Goal: Transaction & Acquisition: Purchase product/service

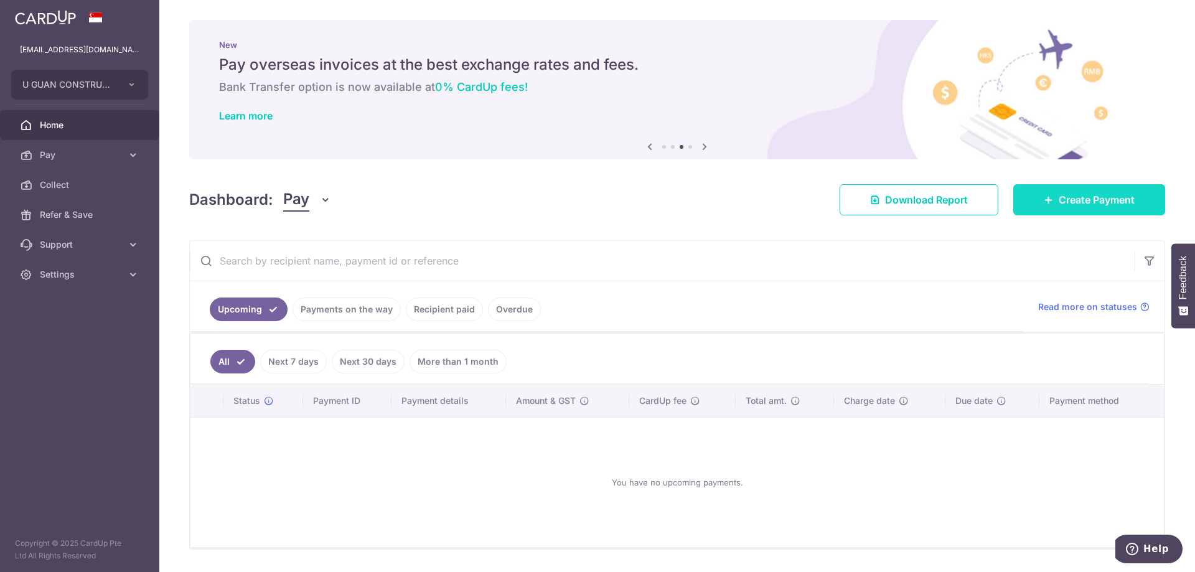
click at [1093, 202] on span "Create Payment" at bounding box center [1097, 199] width 76 height 15
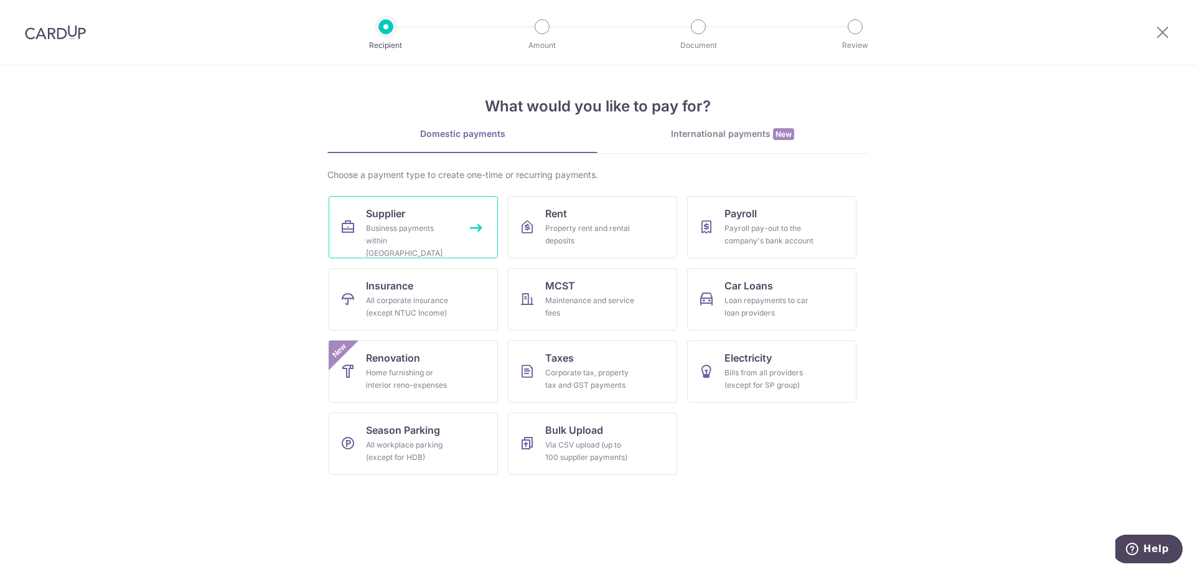
click at [488, 236] on link "Supplier Business payments within Singapore" at bounding box center [413, 227] width 169 height 62
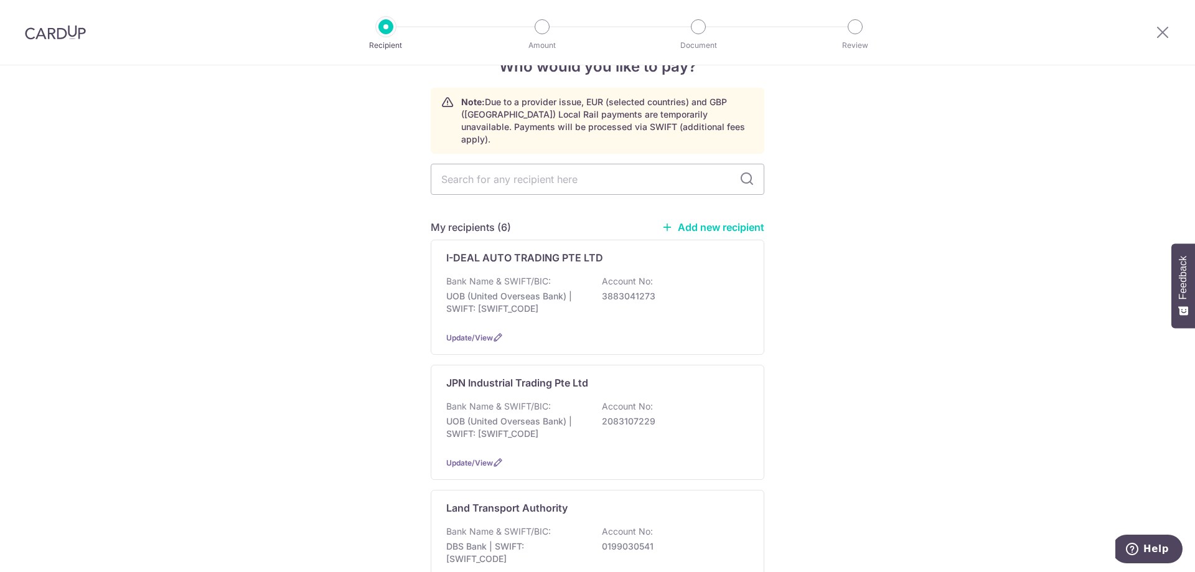
scroll to position [166, 0]
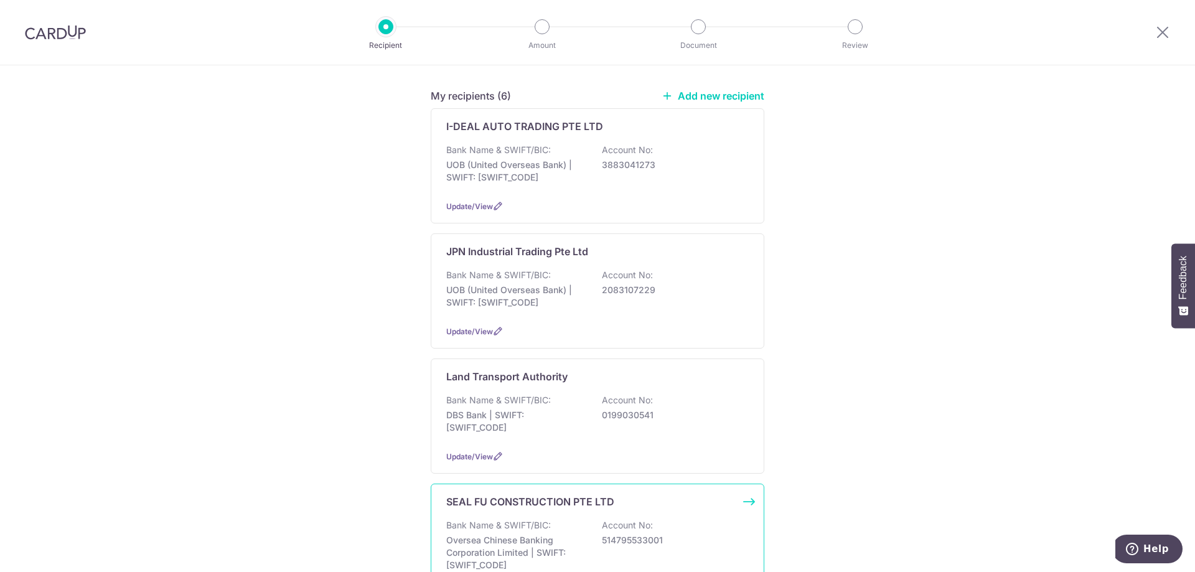
click at [493, 502] on div "SEAL FU CONSTRUCTION PTE LTD Bank Name & SWIFT/BIC: Oversea Chinese Banking Cor…" at bounding box center [598, 544] width 334 height 121
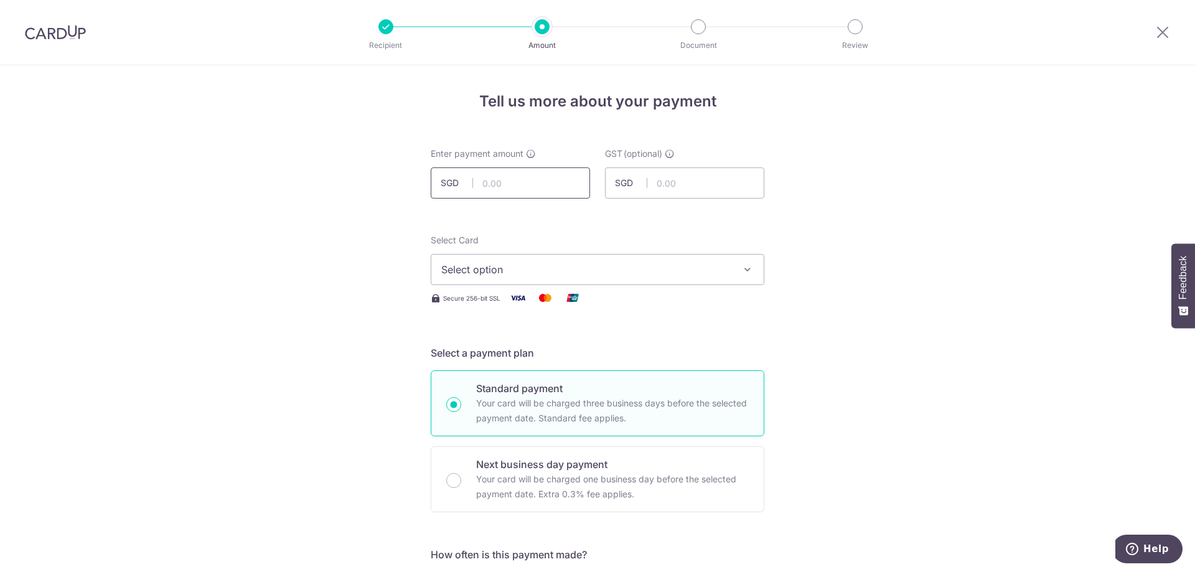
click at [507, 184] on input "text" at bounding box center [510, 182] width 159 height 31
type input "10,000.00"
click at [501, 268] on span "Select option" at bounding box center [586, 269] width 290 height 15
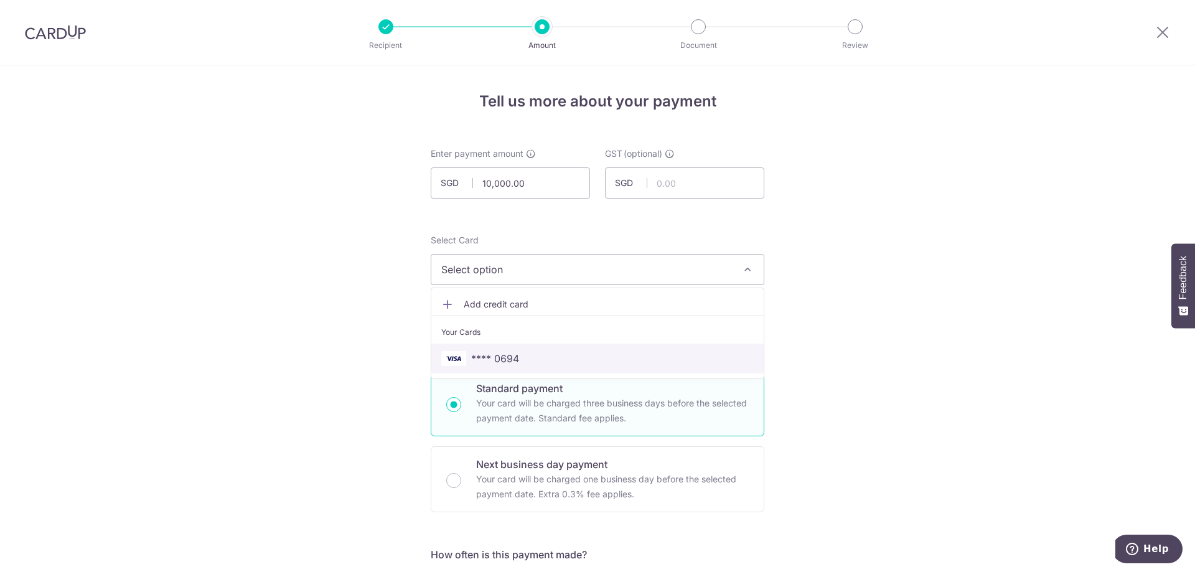
click at [512, 355] on span "**** 0694" at bounding box center [495, 358] width 48 height 15
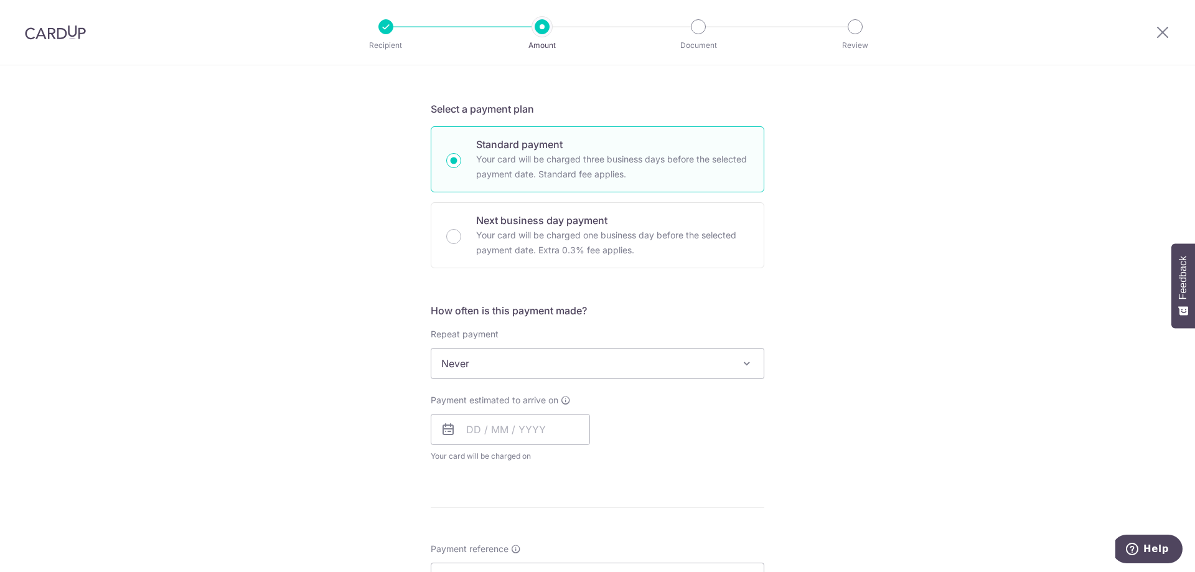
scroll to position [249, 0]
click at [495, 357] on span "Never" at bounding box center [597, 359] width 332 height 30
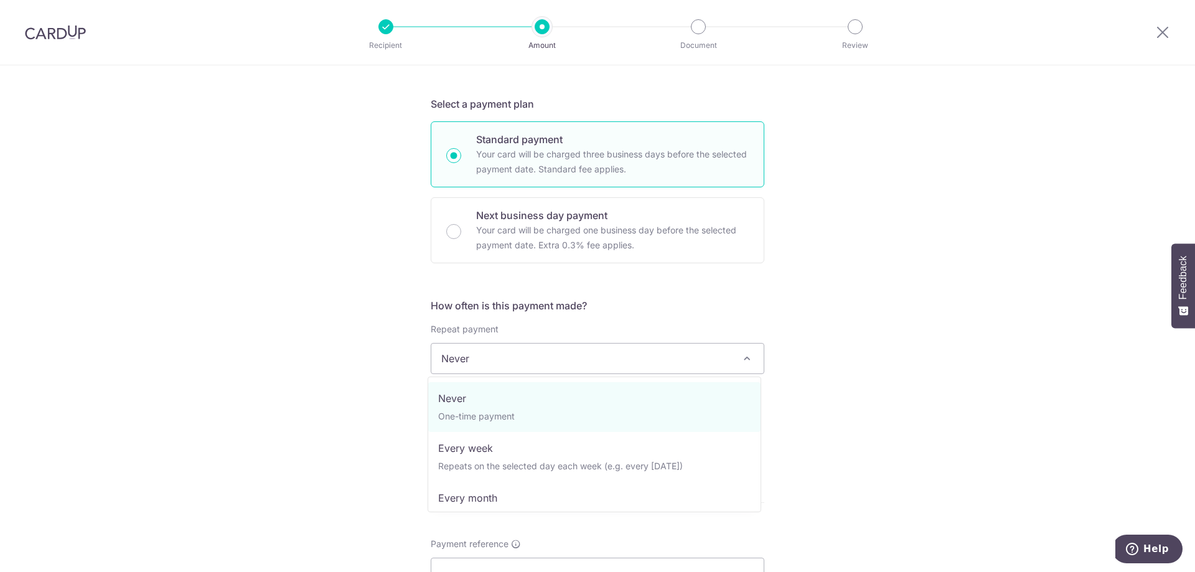
click at [995, 295] on div "Tell us more about your payment Enter payment amount SGD 10,000.00 10000.00 GST…" at bounding box center [597, 420] width 1195 height 1209
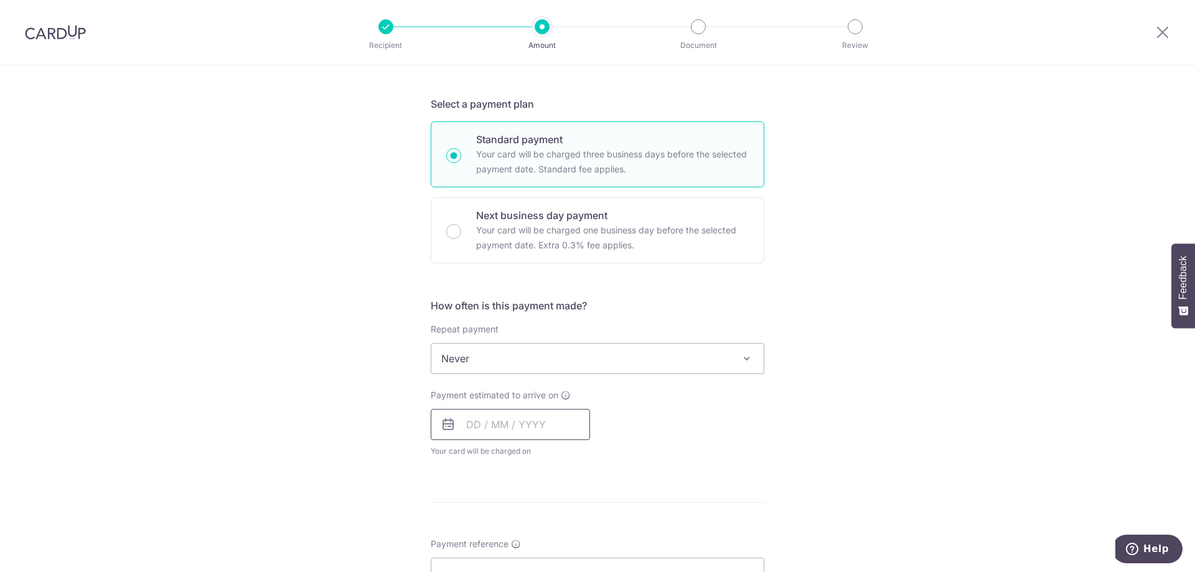
click at [486, 426] on input "text" at bounding box center [510, 424] width 159 height 31
click at [481, 538] on link "8" at bounding box center [481, 538] width 20 height 20
type input "08/09/2025"
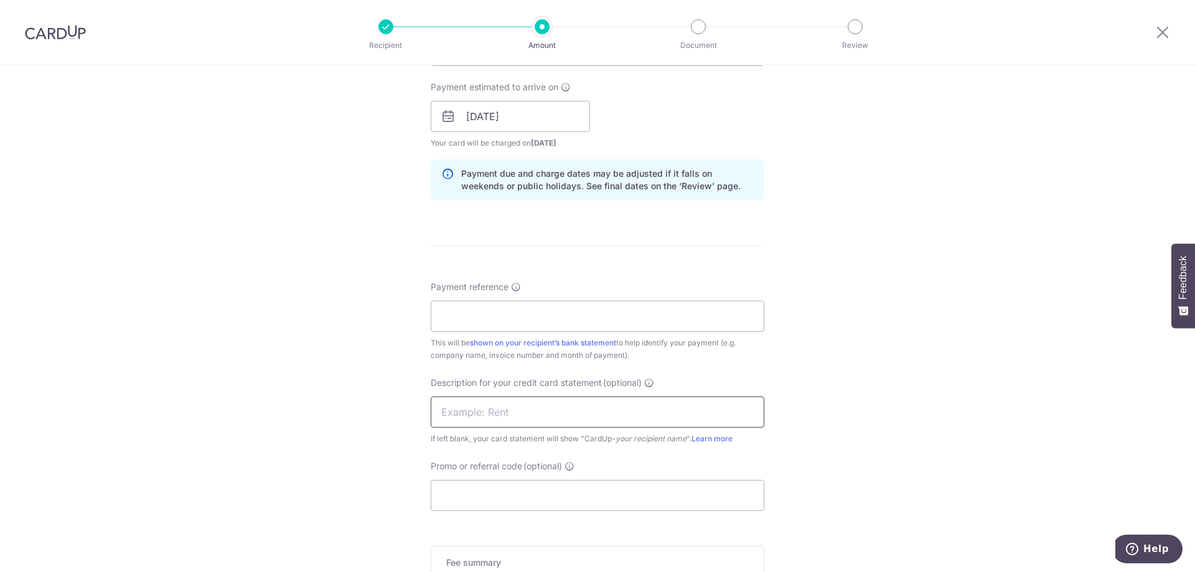
scroll to position [581, 0]
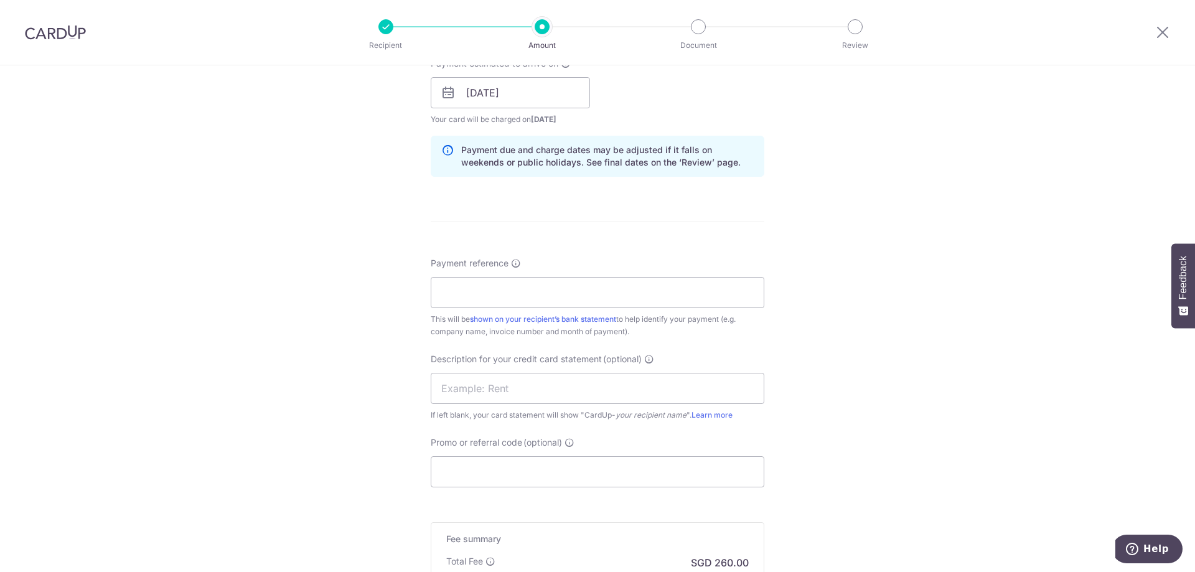
click at [487, 308] on div "Payment reference This will be shown on your recipient’s bank statement to help…" at bounding box center [598, 297] width 334 height 81
click at [492, 299] on input "Payment reference" at bounding box center [598, 292] width 334 height 31
drag, startPoint x: 535, startPoint y: 288, endPoint x: 379, endPoint y: 269, distance: 156.7
click at [379, 269] on div "Tell us more about your payment Enter payment amount SGD 10,000.00 10000.00 GST…" at bounding box center [597, 115] width 1195 height 1261
type input "SEAL FU AUG25"
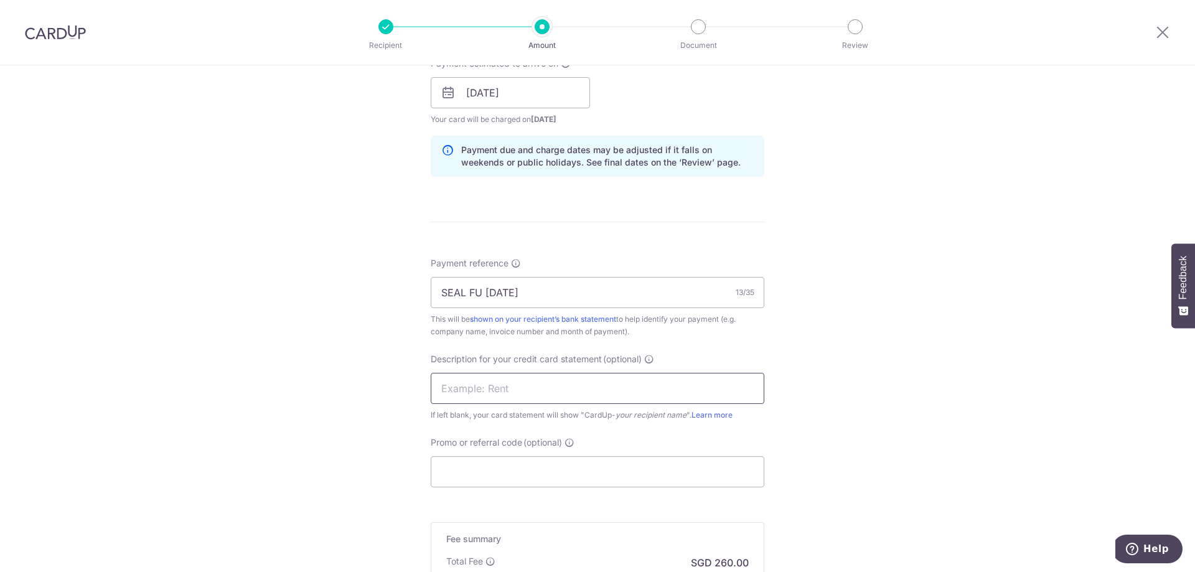
click at [552, 389] on input "text" at bounding box center [598, 388] width 334 height 31
paste input "SEAL FU AUG25"
type input "SEAL FU AUG25"
click at [514, 468] on input "Promo or referral code (optional)" at bounding box center [598, 471] width 334 height 31
type input "u"
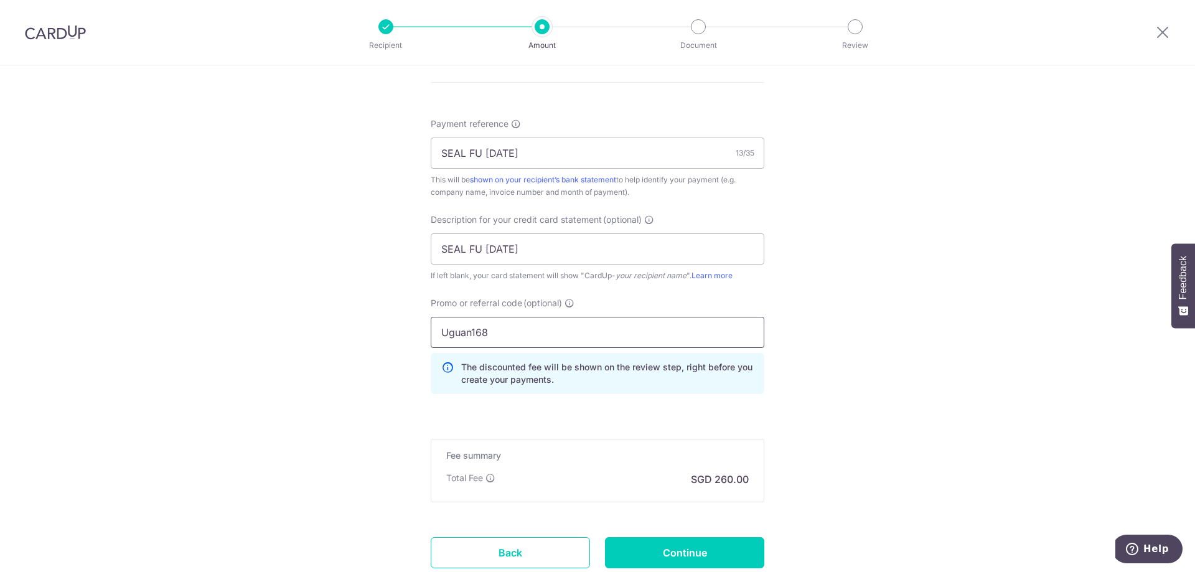
scroll to position [810, 0]
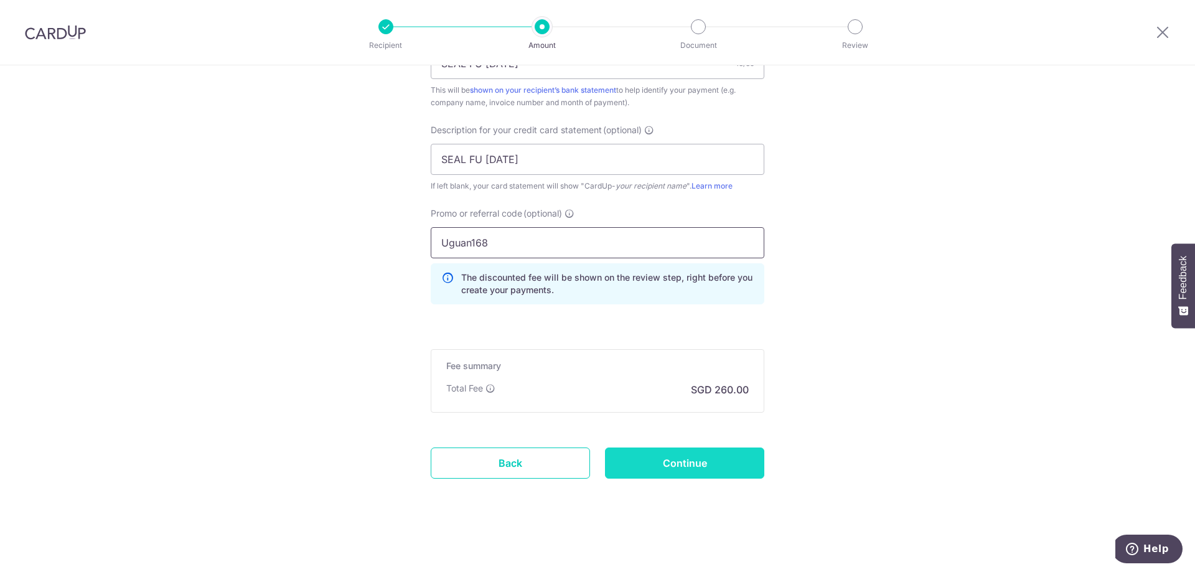
type input "Uguan168"
click at [661, 461] on input "Continue" at bounding box center [684, 463] width 159 height 31
type input "Create Schedule"
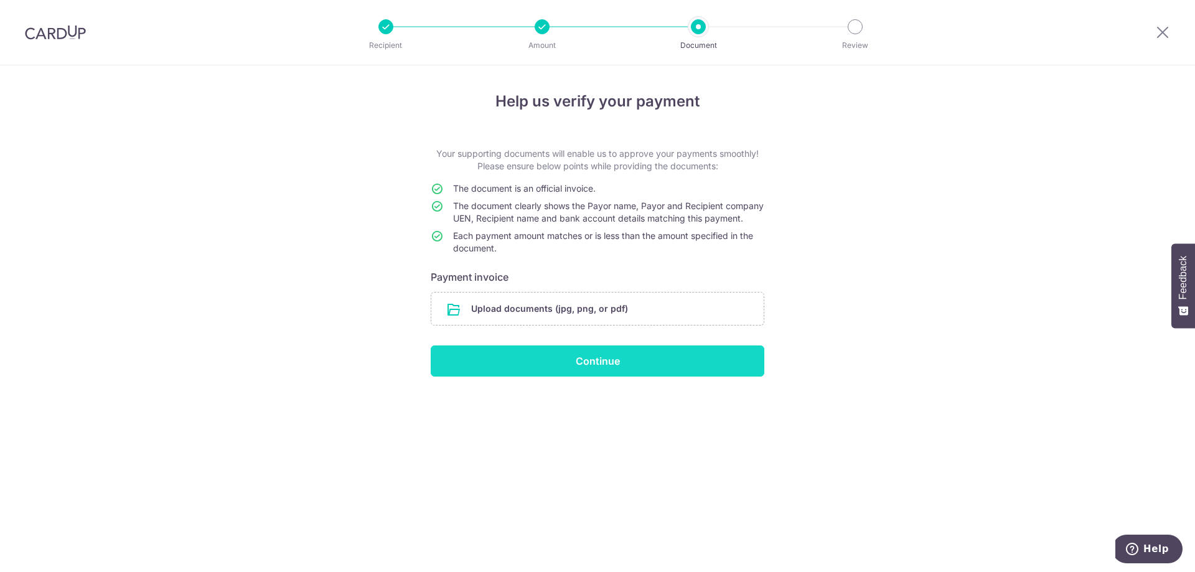
click at [624, 370] on input "Continue" at bounding box center [598, 360] width 334 height 31
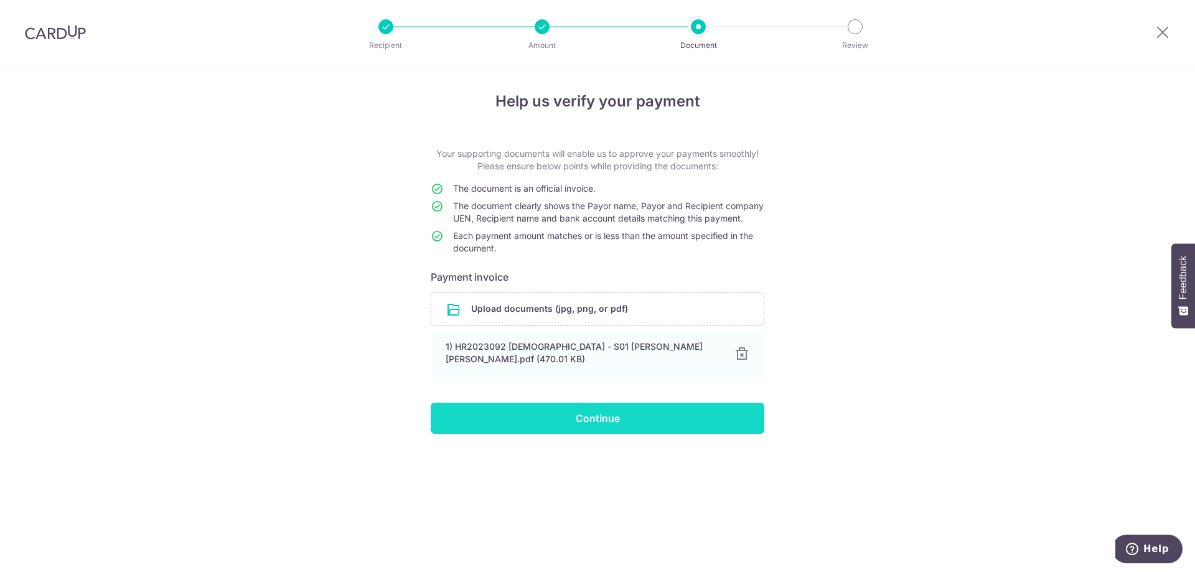
click at [710, 425] on input "Continue" at bounding box center [598, 418] width 334 height 31
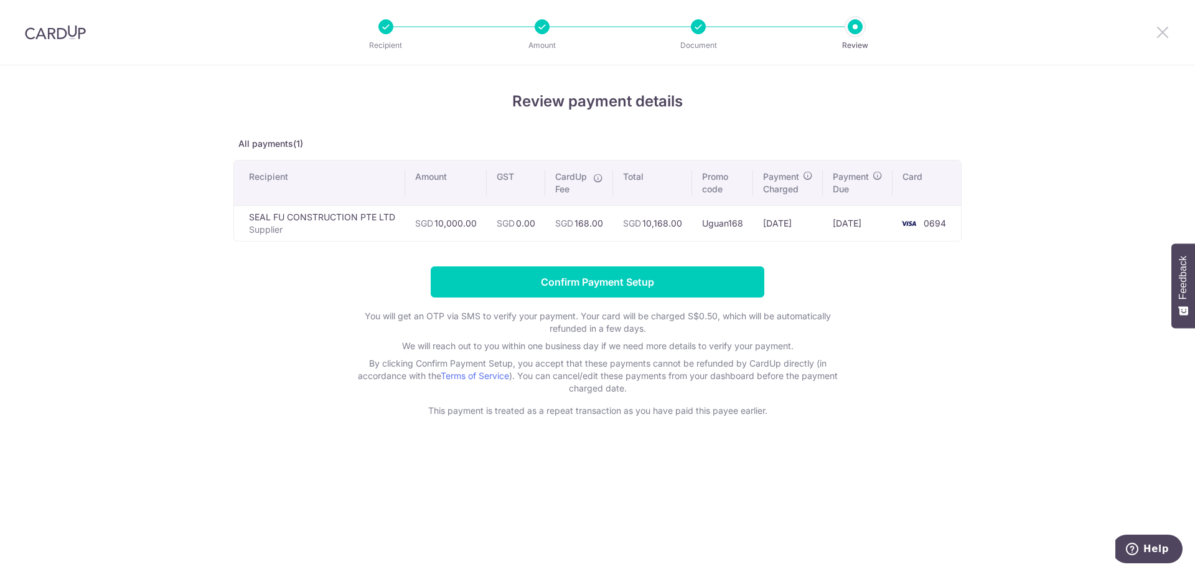
click at [1170, 25] on div at bounding box center [1162, 32] width 65 height 65
click at [1167, 29] on icon at bounding box center [1162, 32] width 15 height 16
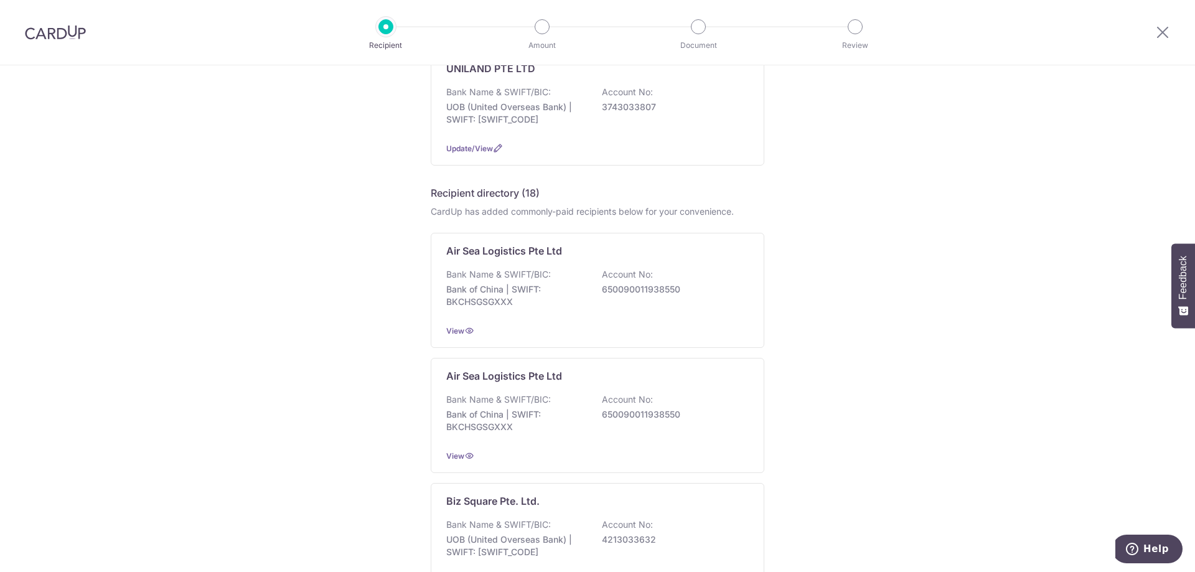
scroll to position [581, 0]
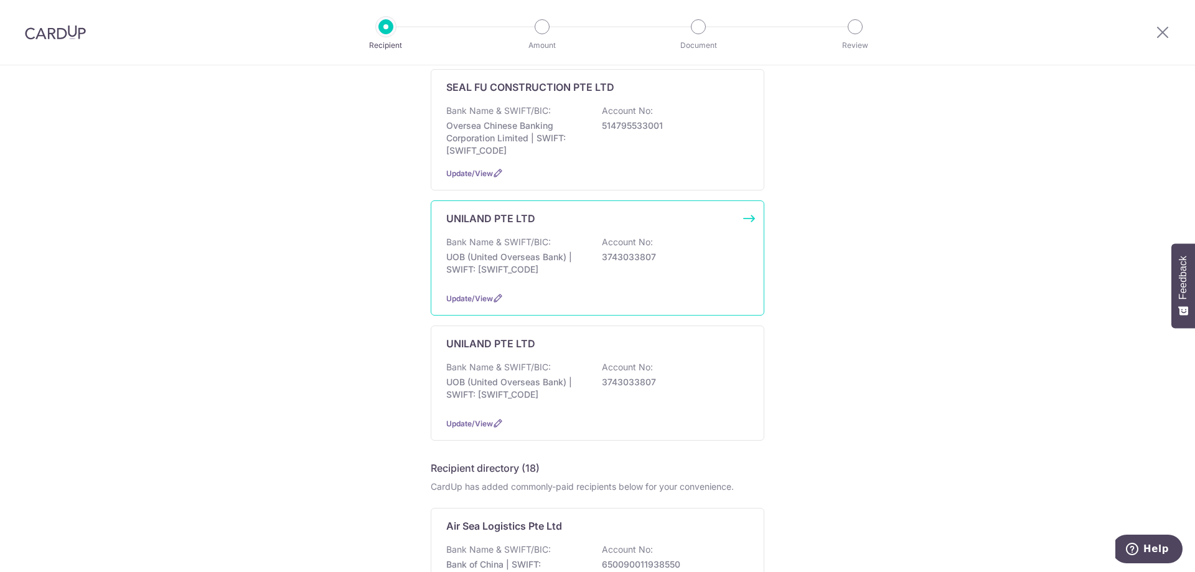
click at [570, 251] on p "UOB (United Overseas Bank) | SWIFT: UOVBSGSGXXX" at bounding box center [515, 263] width 139 height 25
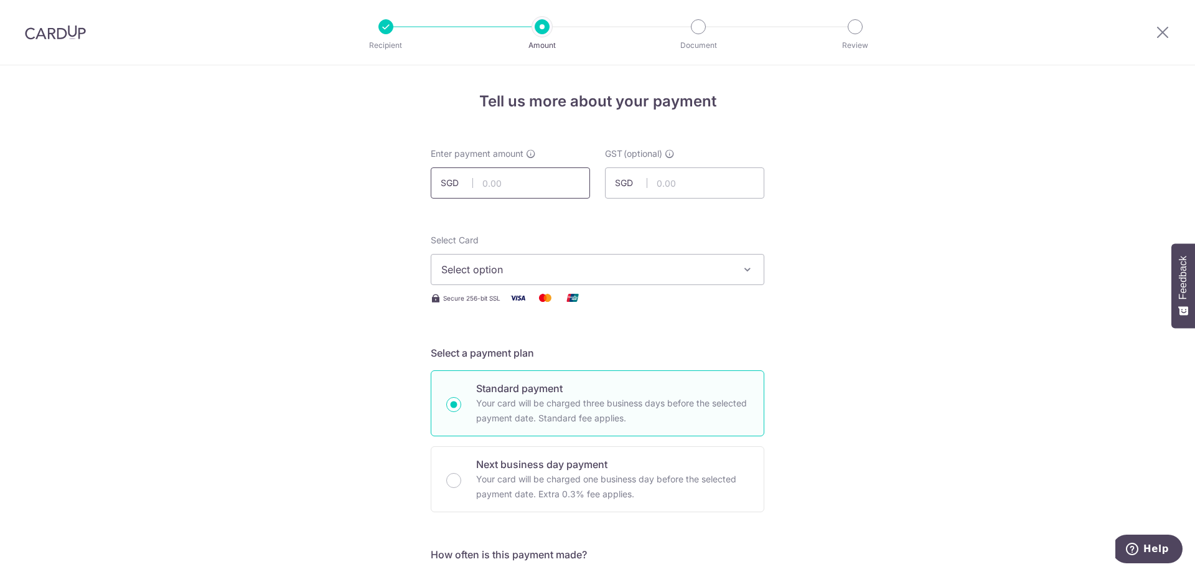
click at [527, 182] on input "text" at bounding box center [510, 182] width 159 height 31
type input "29,601.40"
click at [484, 275] on span "Select option" at bounding box center [586, 269] width 290 height 15
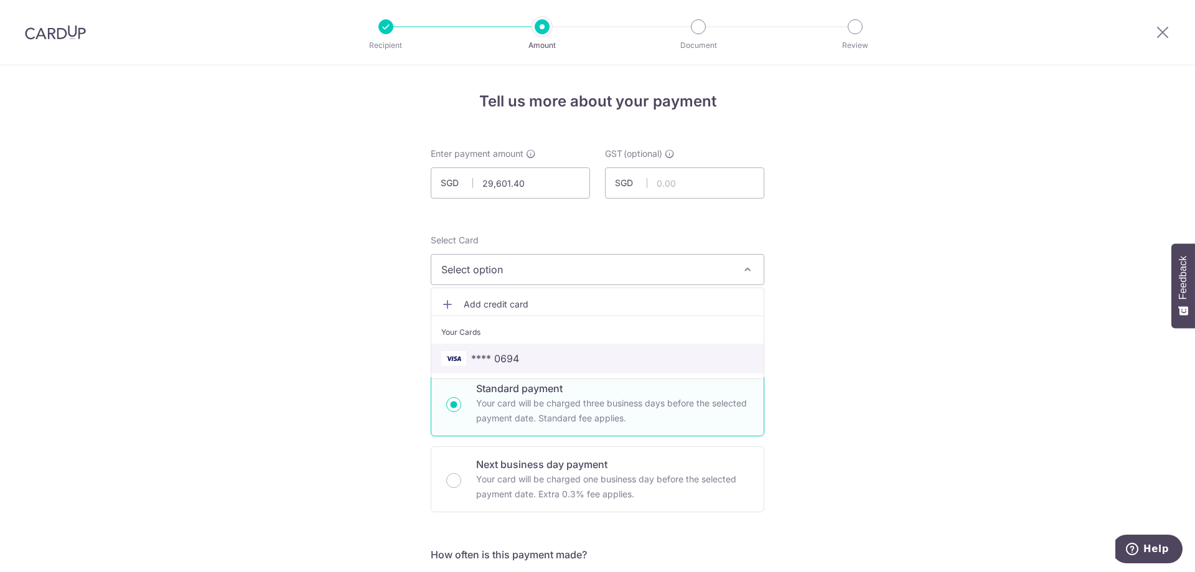
click at [487, 354] on span "**** 0694" at bounding box center [495, 358] width 48 height 15
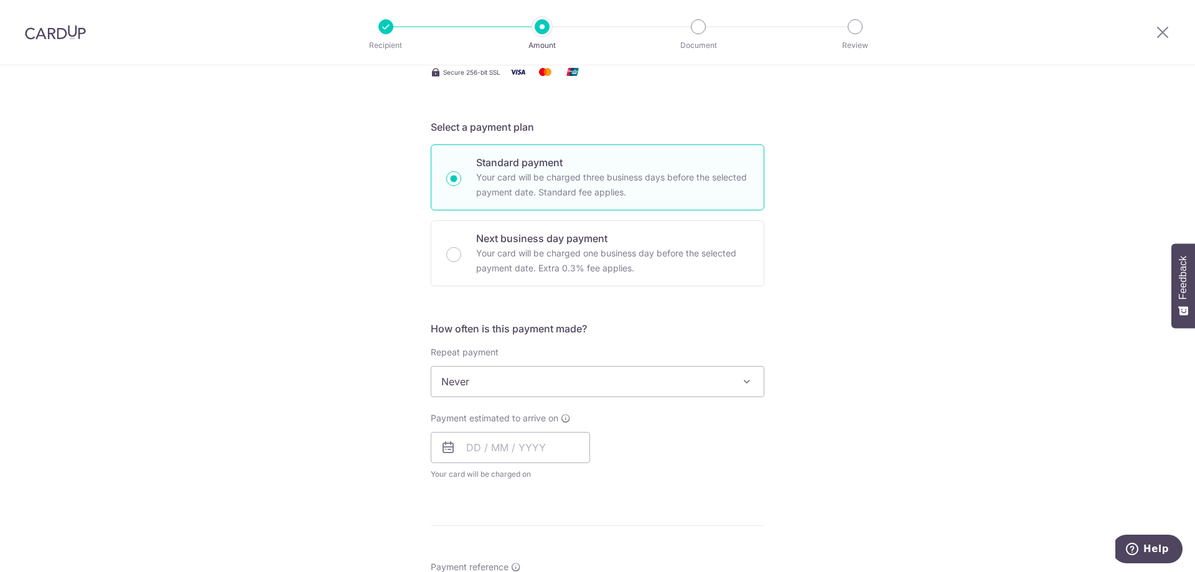
scroll to position [249, 0]
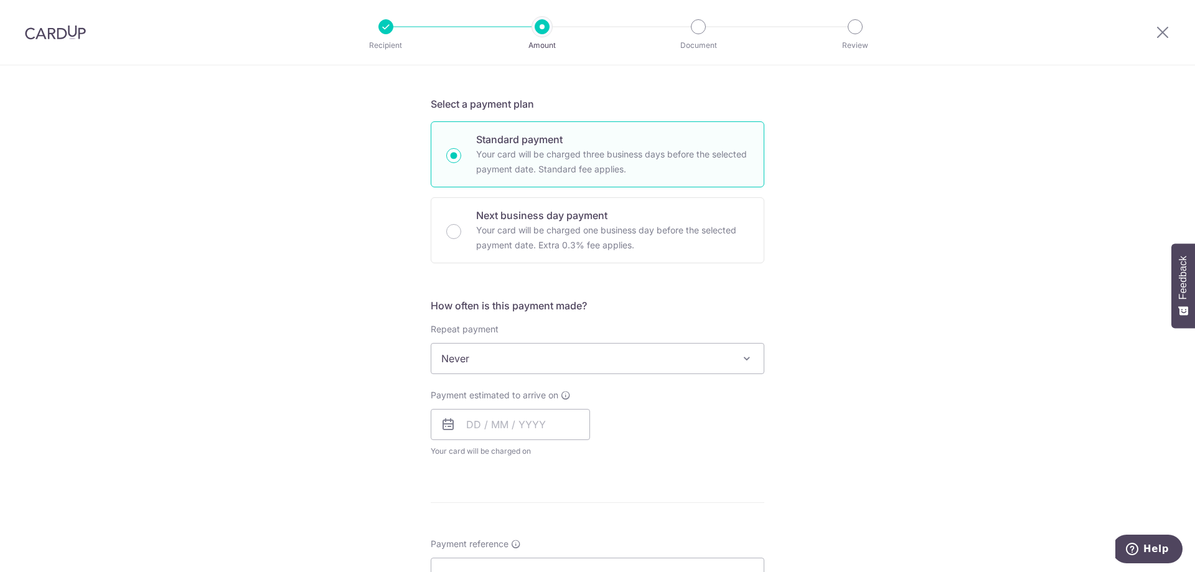
click at [543, 355] on span "Never" at bounding box center [597, 359] width 332 height 30
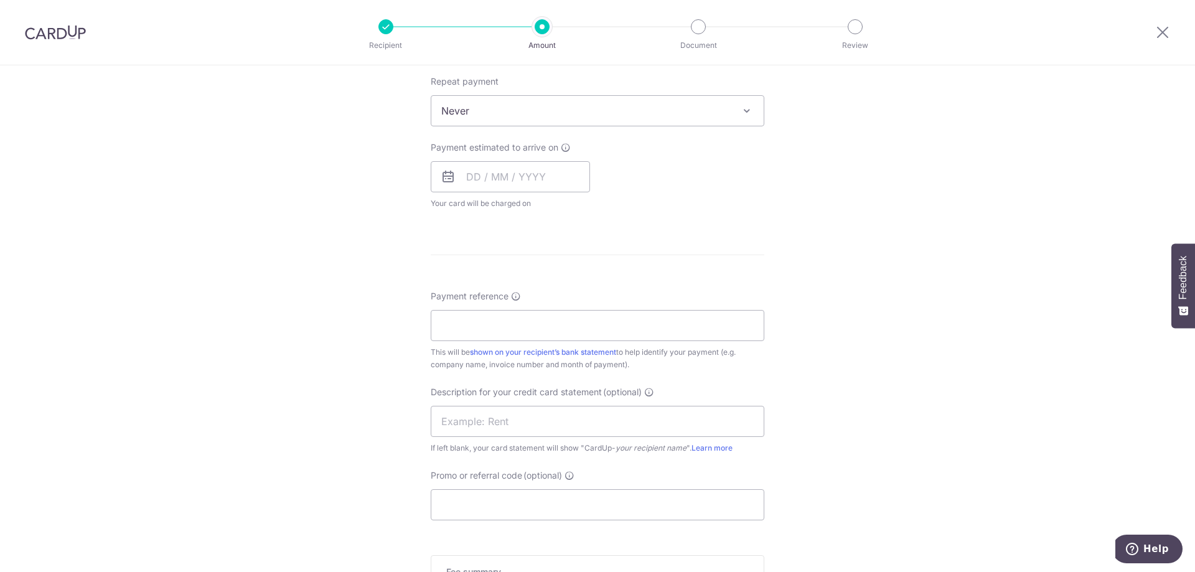
scroll to position [498, 0]
click at [469, 169] on input "text" at bounding box center [510, 175] width 159 height 31
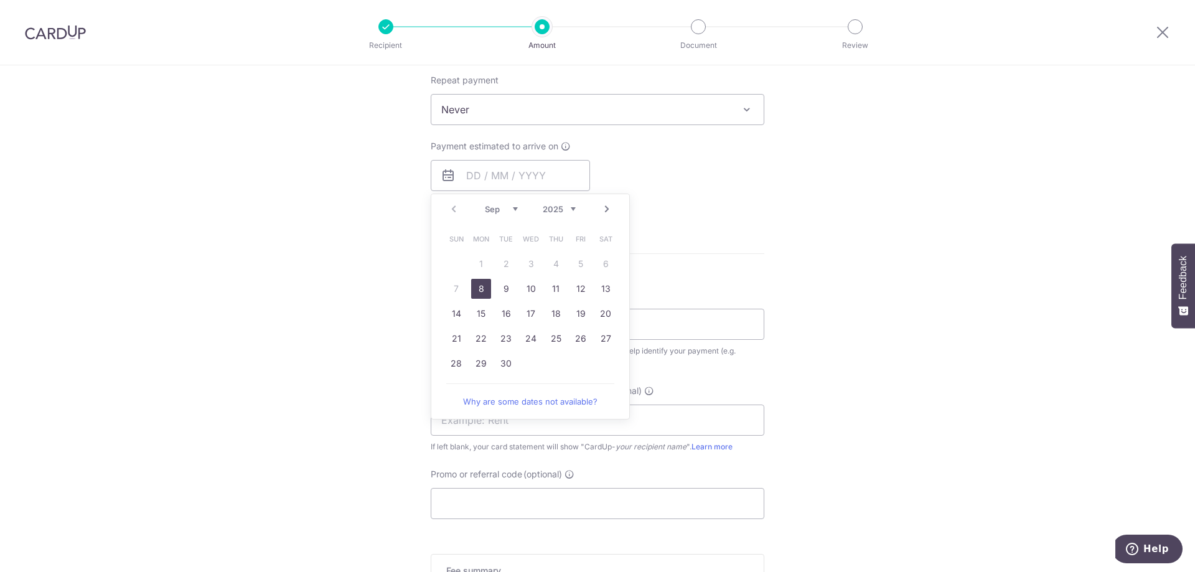
click at [476, 288] on link "8" at bounding box center [481, 289] width 20 height 20
type input "08/09/2025"
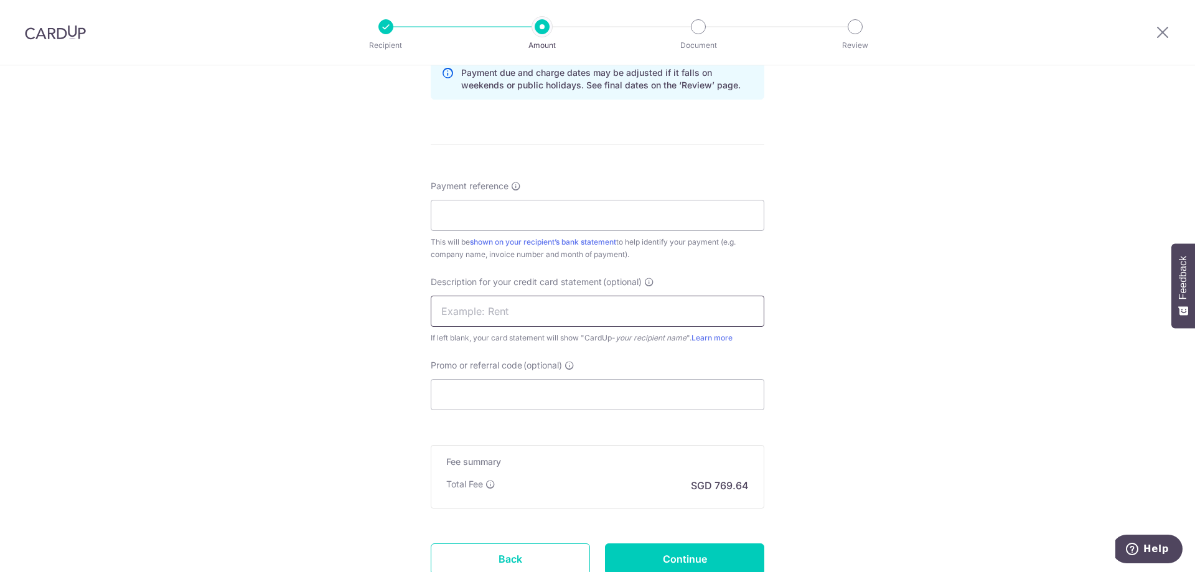
scroll to position [664, 0]
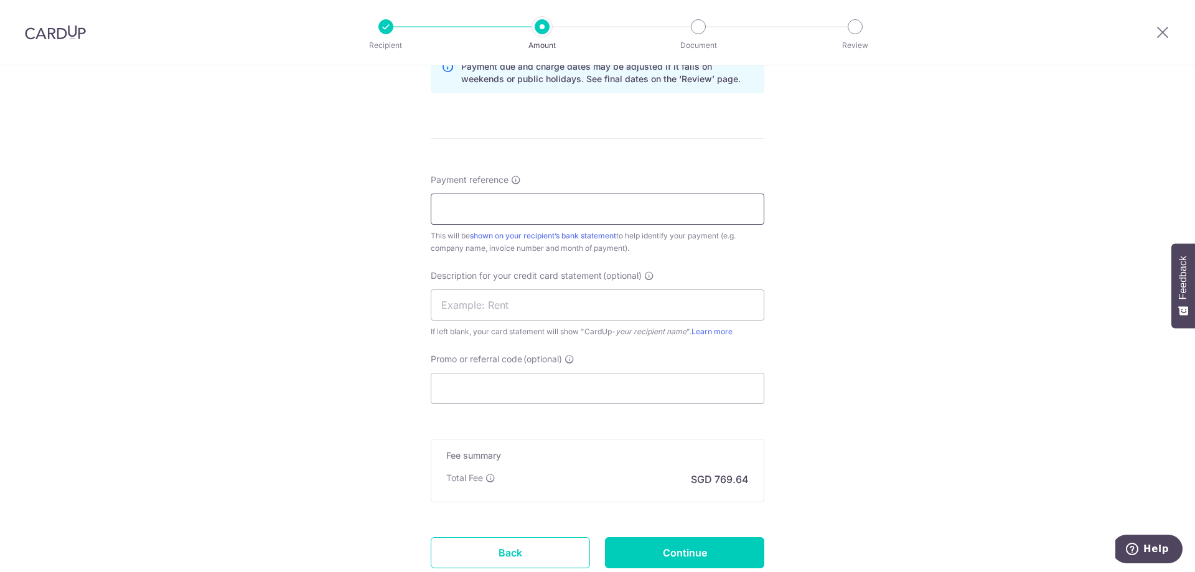
click at [523, 220] on input "Payment reference" at bounding box center [598, 209] width 334 height 31
type input "U"
type input "u"
type input "UNILAND SEP25"
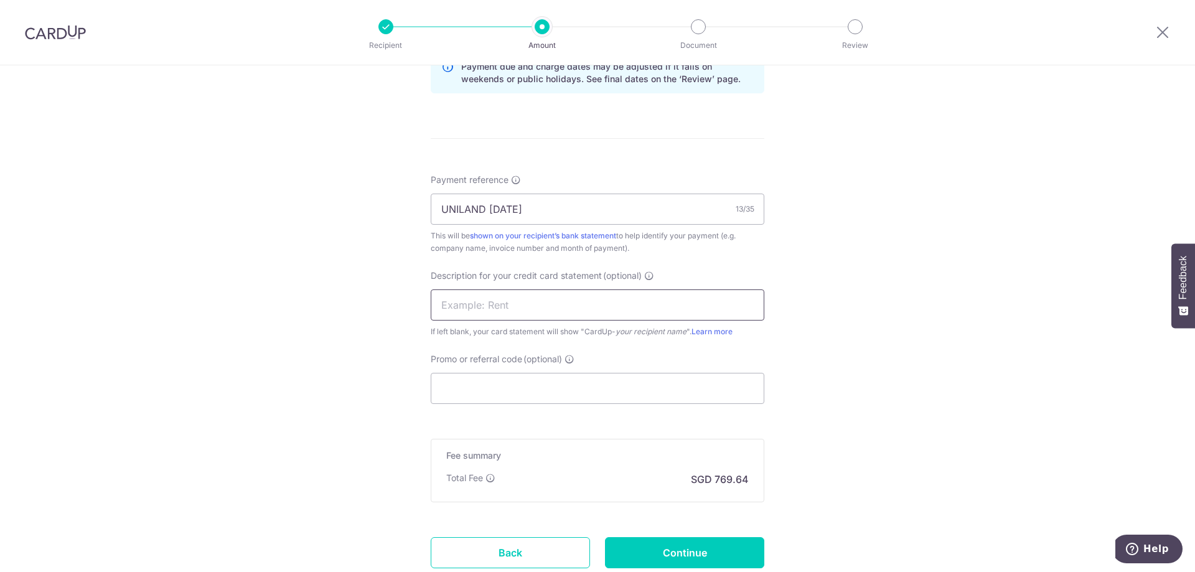
click at [561, 313] on input "text" at bounding box center [598, 304] width 334 height 31
type input "UNILAND SEP25"
click at [580, 393] on input "Promo or referral code (optional)" at bounding box center [598, 388] width 334 height 31
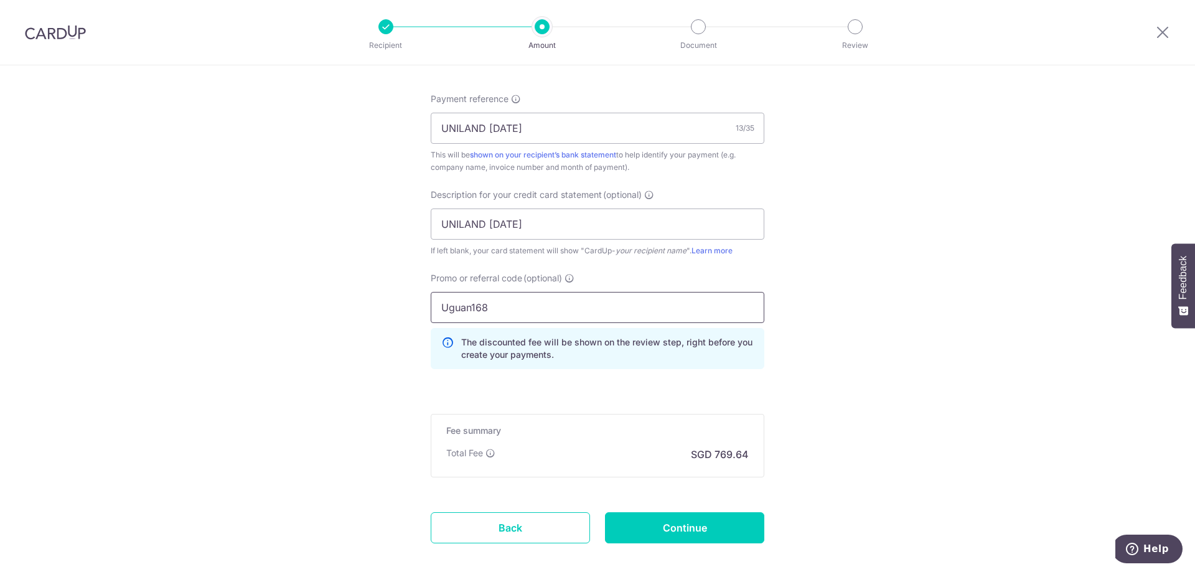
scroll to position [810, 0]
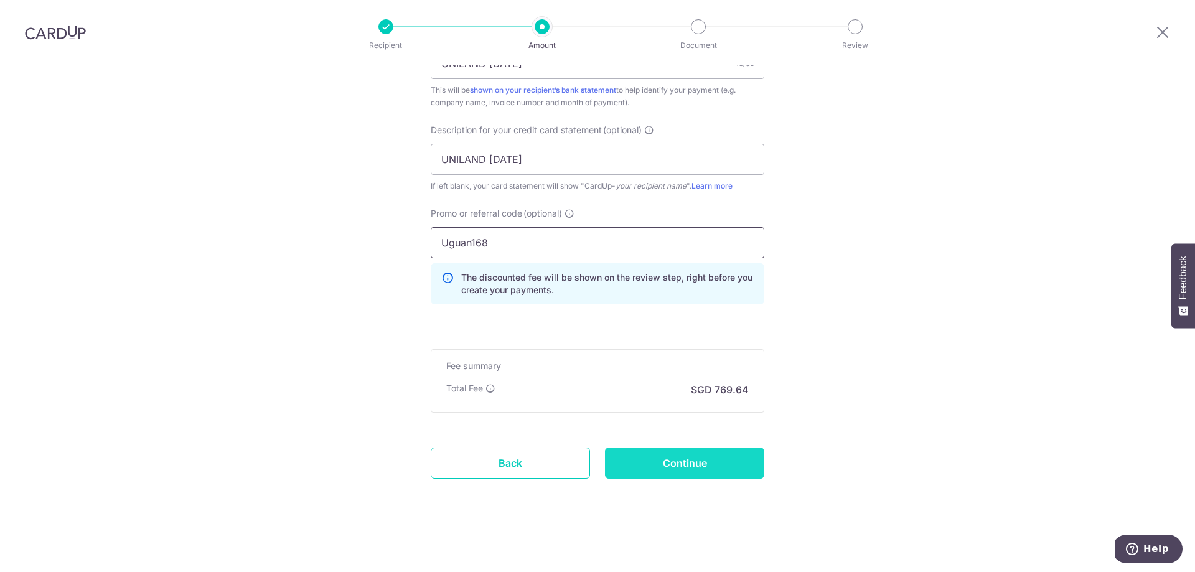
type input "Uguan168"
click at [716, 458] on input "Continue" at bounding box center [684, 463] width 159 height 31
type input "Create Schedule"
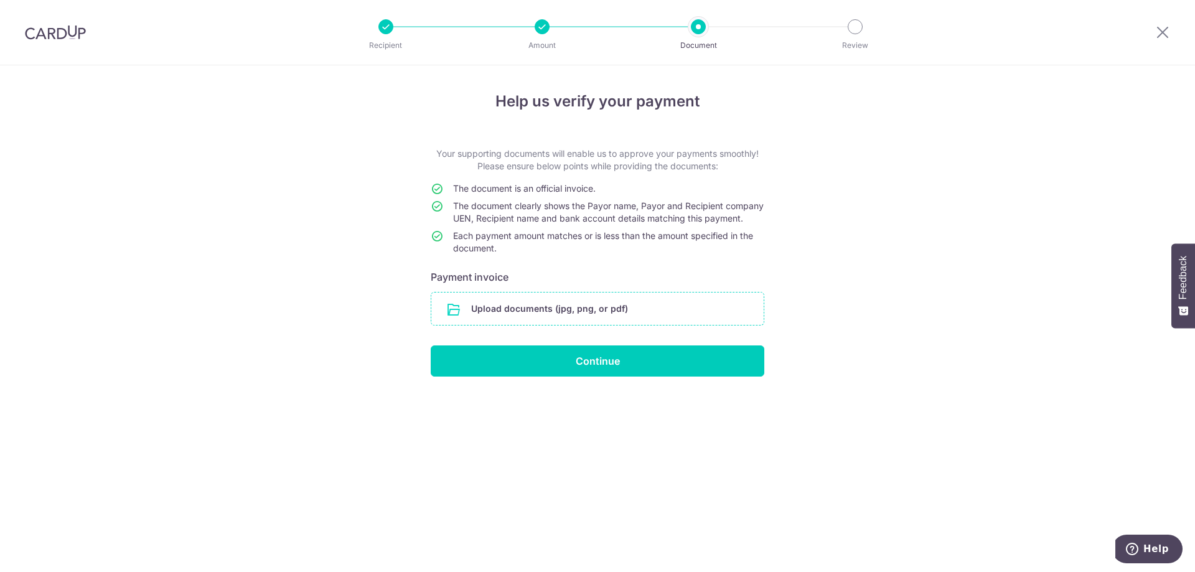
click at [613, 323] on input "file" at bounding box center [597, 309] width 332 height 32
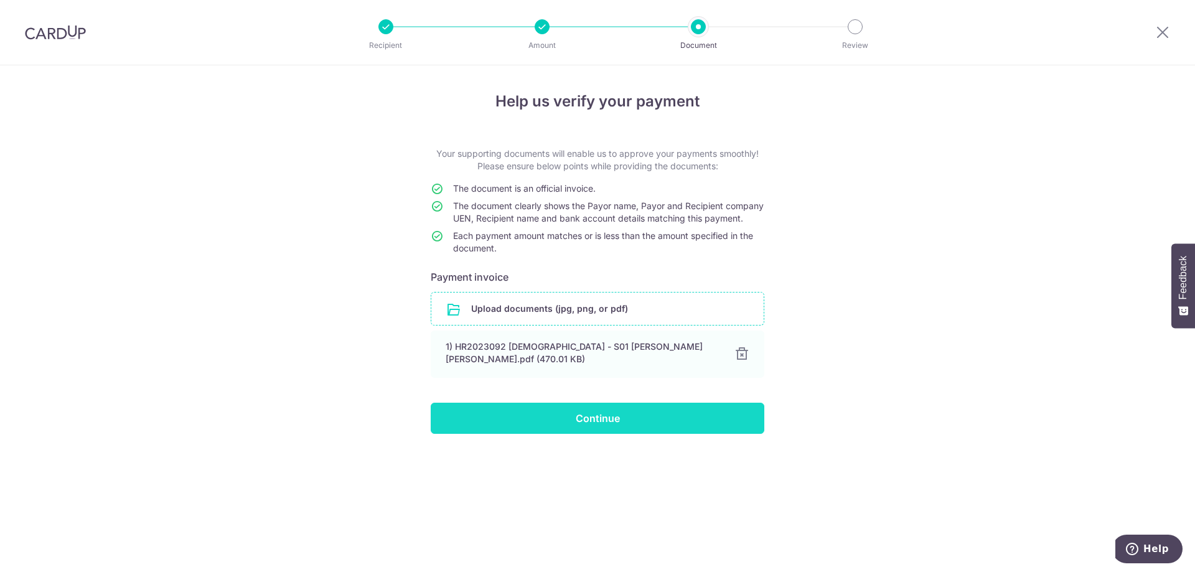
click at [660, 434] on input "Continue" at bounding box center [598, 418] width 334 height 31
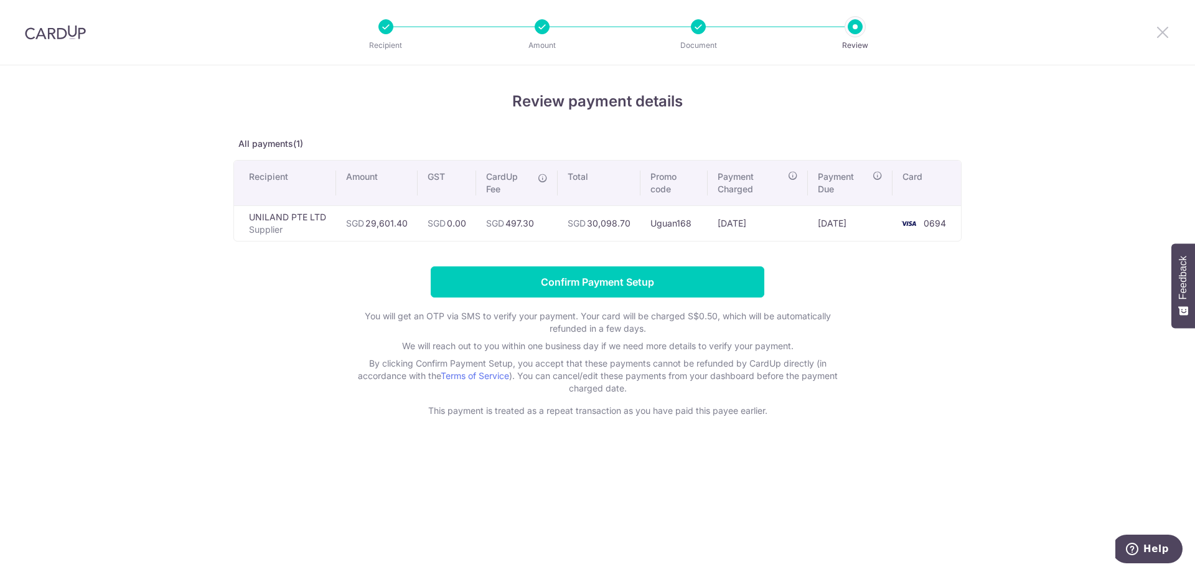
click at [1165, 33] on icon at bounding box center [1162, 32] width 15 height 16
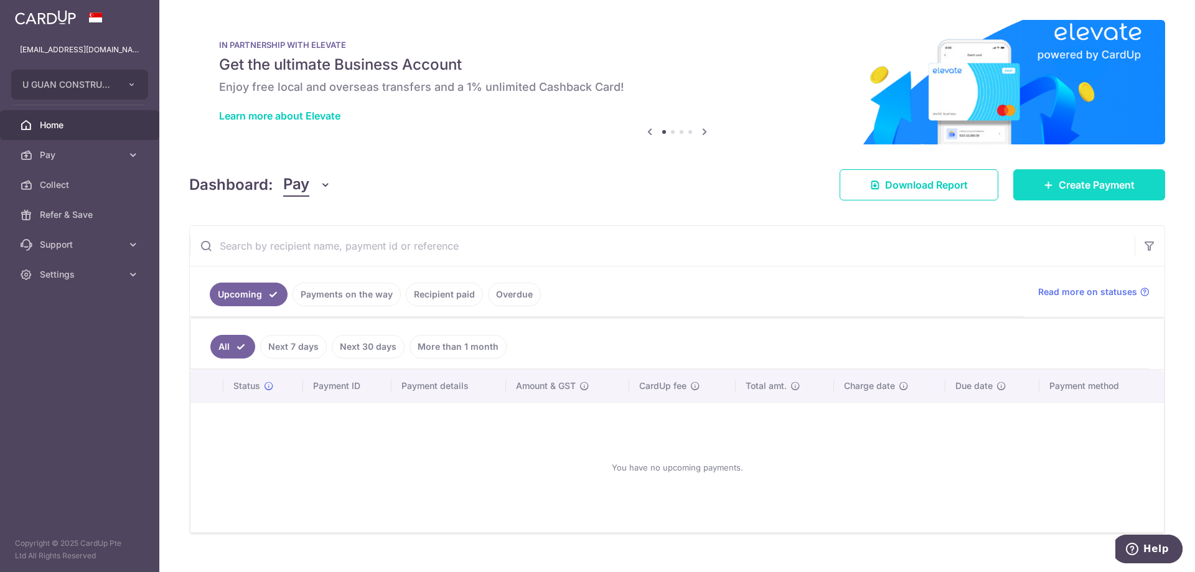
click at [1081, 190] on span "Create Payment" at bounding box center [1097, 184] width 76 height 15
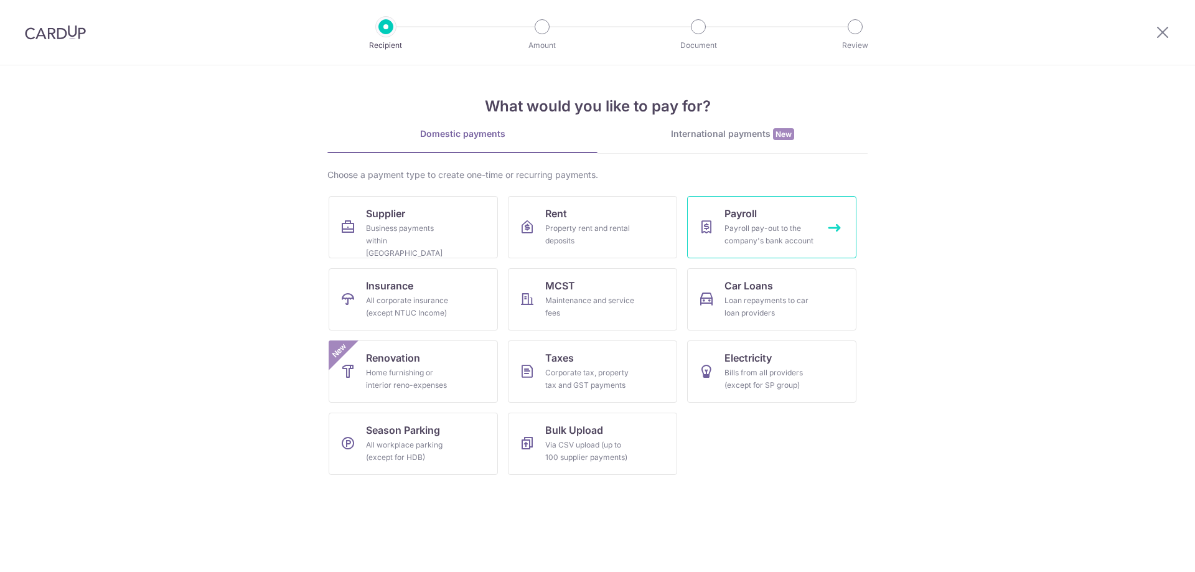
click at [802, 219] on link "Payroll Payroll pay-out to the company's bank account" at bounding box center [771, 227] width 169 height 62
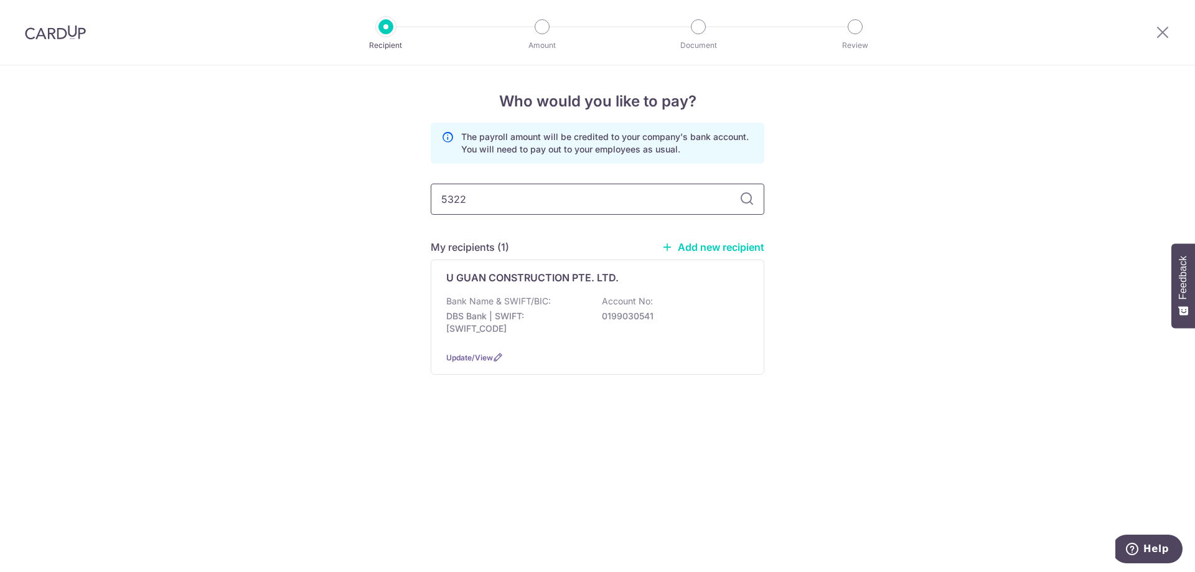
type input "53224"
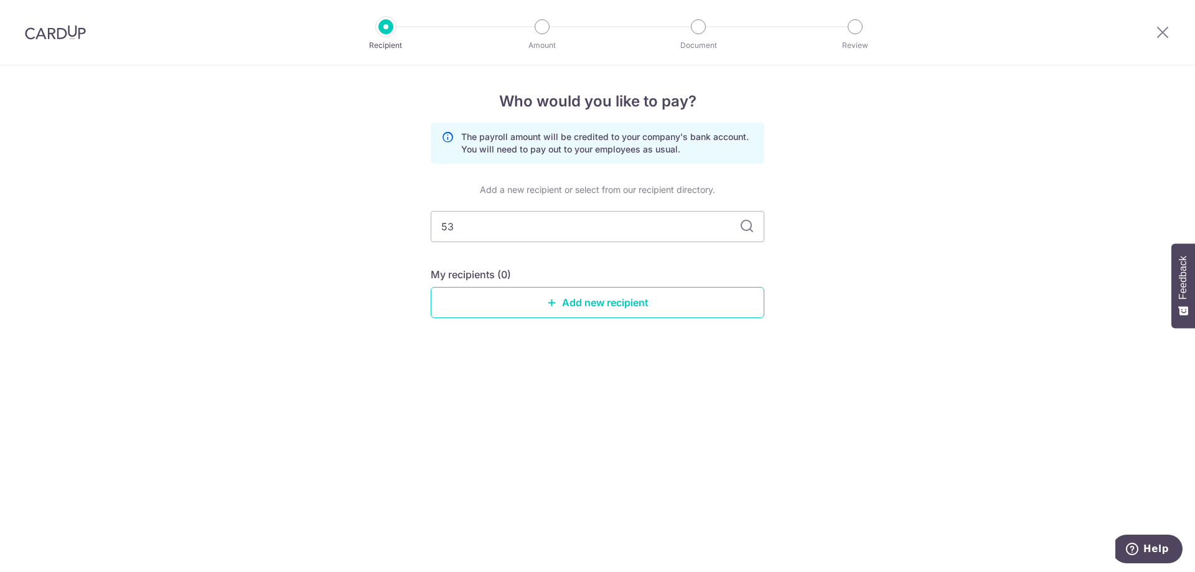
type input "5"
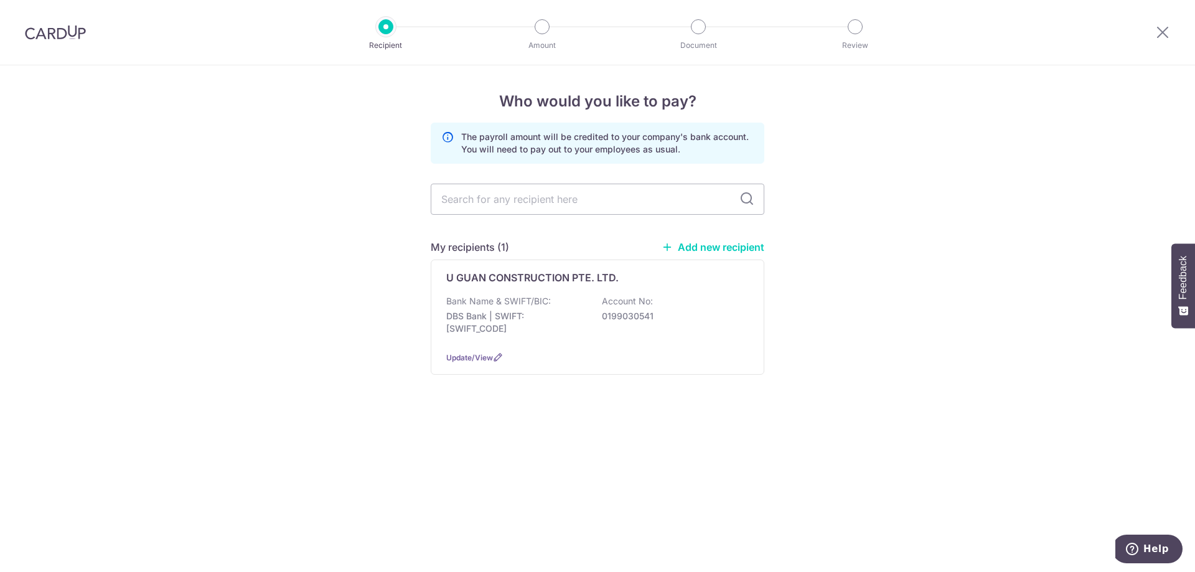
click at [604, 456] on div "Who would you like to pay? The payroll amount will be credited to your company'…" at bounding box center [597, 318] width 1195 height 507
click at [577, 338] on div "Bank Name & SWIFT/BIC: DBS Bank | SWIFT: [SWIFT_CODE] Account No: 0199030541" at bounding box center [597, 318] width 303 height 46
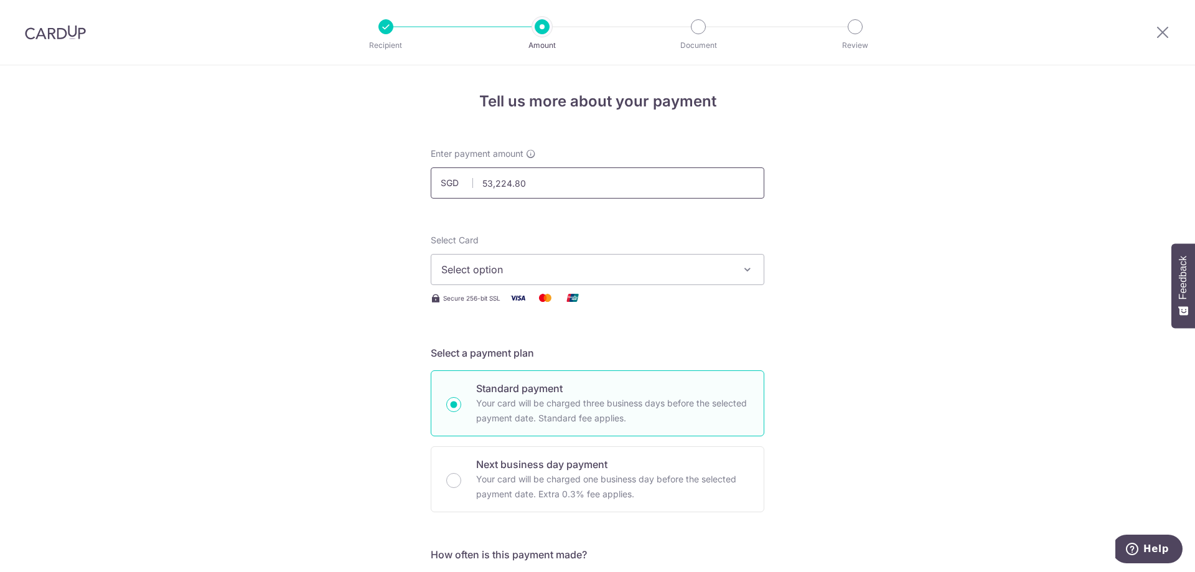
click at [617, 182] on input "53,224.80" at bounding box center [598, 182] width 334 height 31
type input "53,224.85"
click at [649, 270] on span "Select option" at bounding box center [586, 269] width 290 height 15
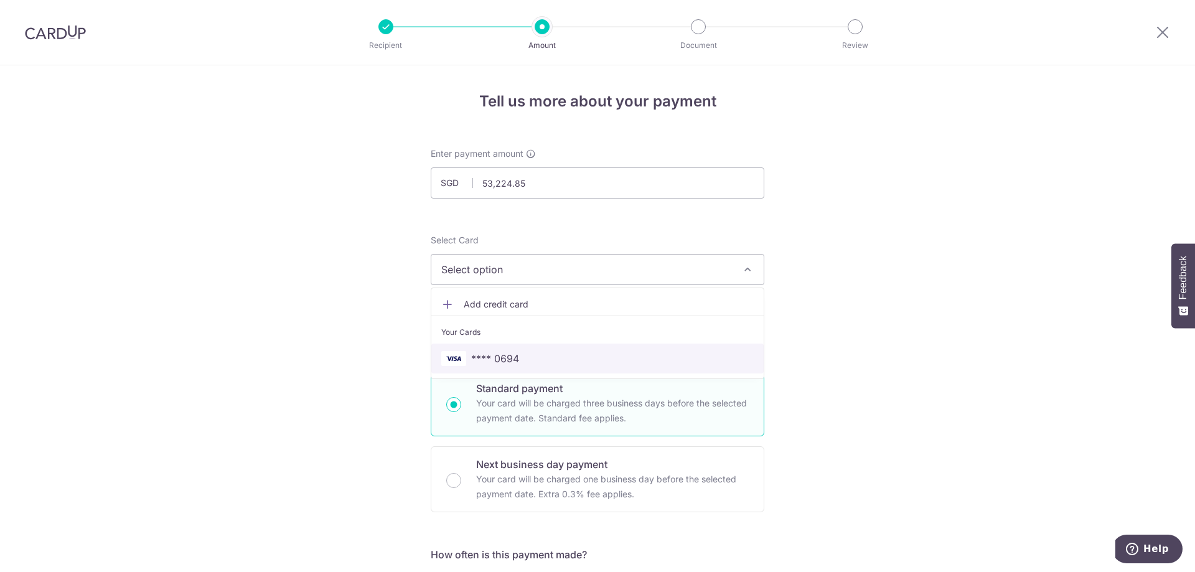
click at [551, 348] on link "**** 0694" at bounding box center [597, 359] width 332 height 30
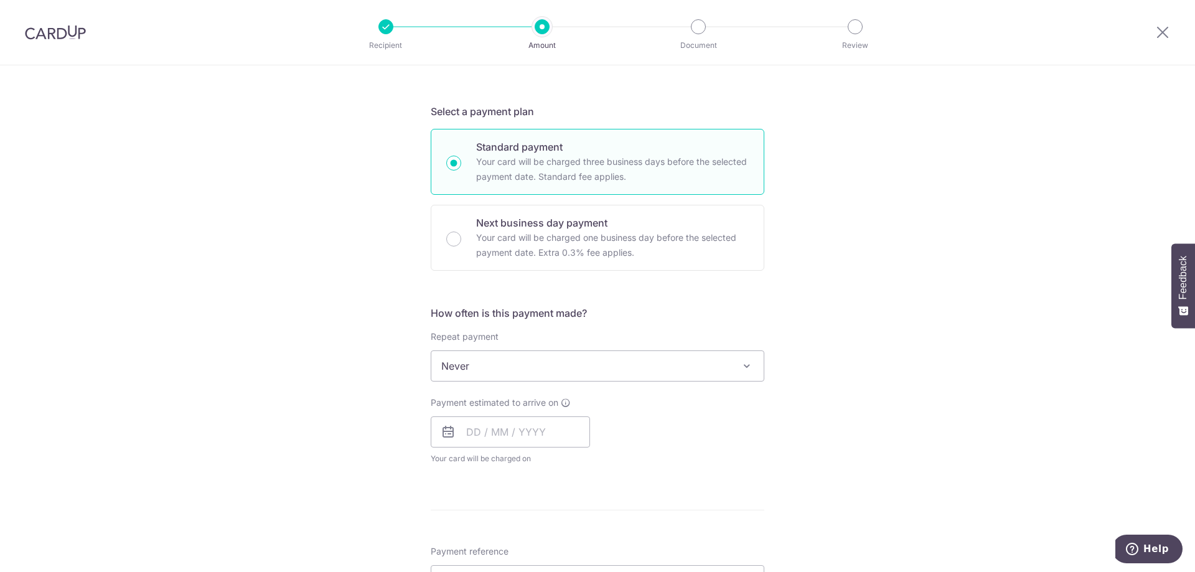
scroll to position [249, 0]
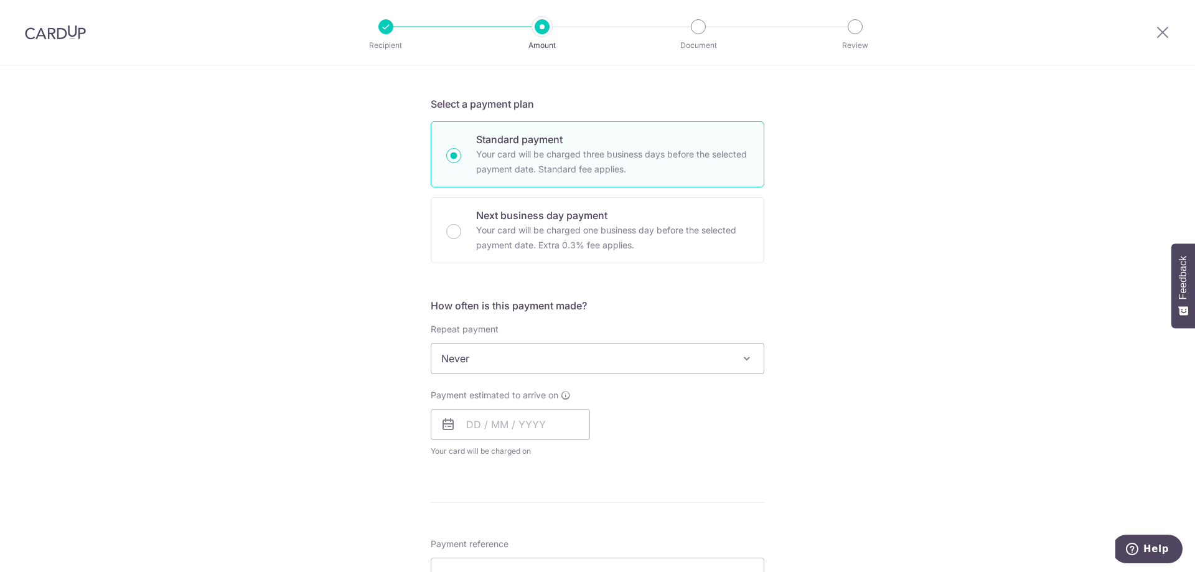
click at [544, 360] on span "Never" at bounding box center [597, 359] width 332 height 30
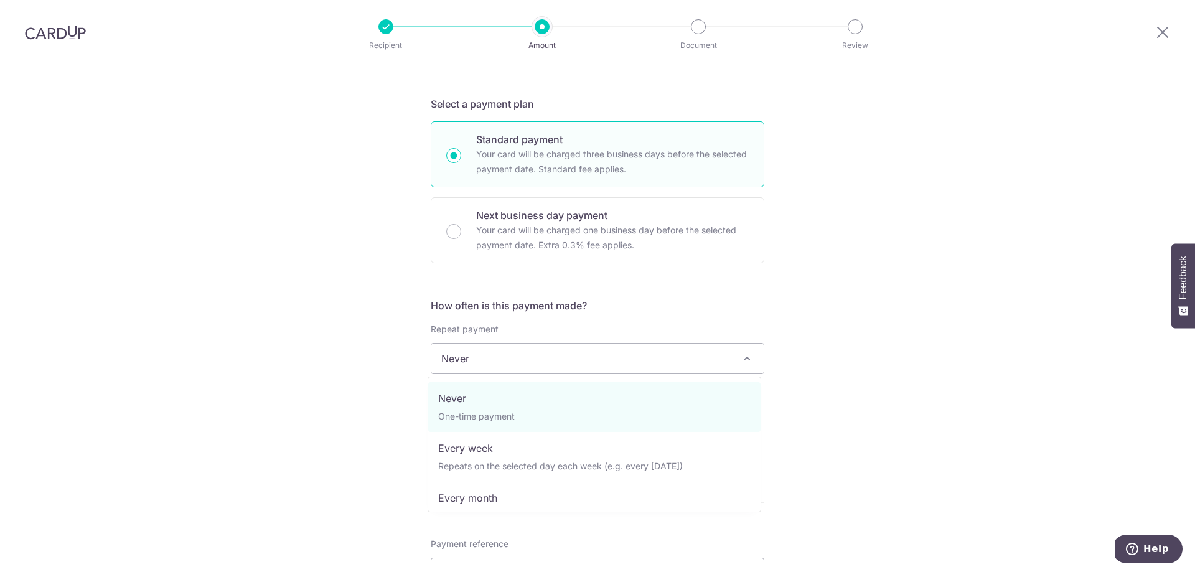
drag, startPoint x: 520, startPoint y: 413, endPoint x: 523, endPoint y: 421, distance: 8.9
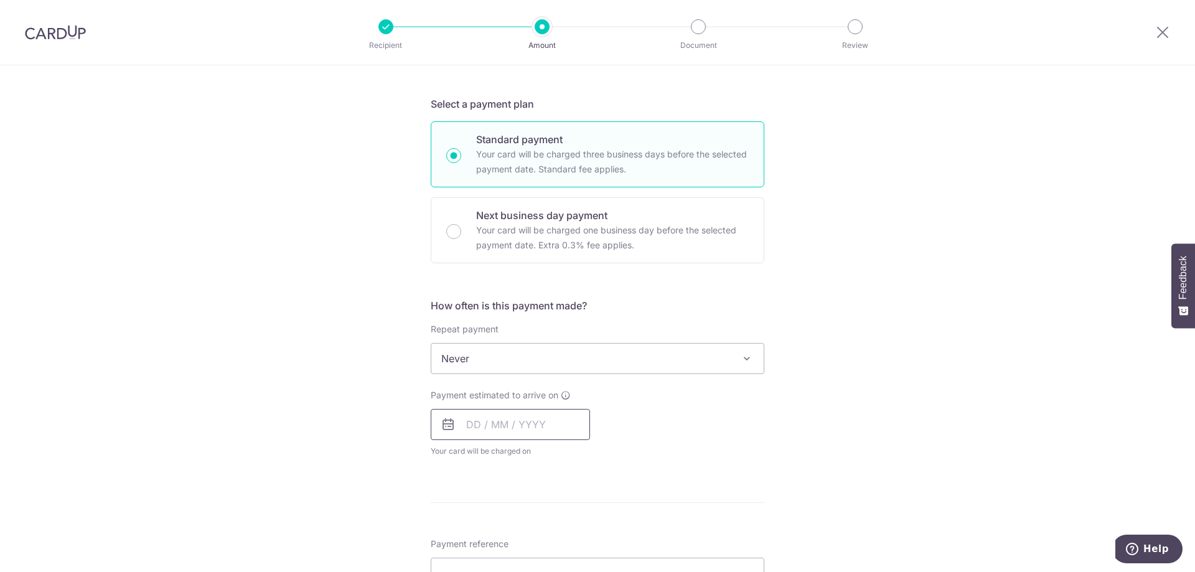
click at [500, 429] on input "text" at bounding box center [510, 424] width 159 height 31
drag, startPoint x: 477, startPoint y: 538, endPoint x: 652, endPoint y: 301, distance: 293.8
click at [477, 537] on link "8" at bounding box center [481, 538] width 20 height 20
type input "08/09/2025"
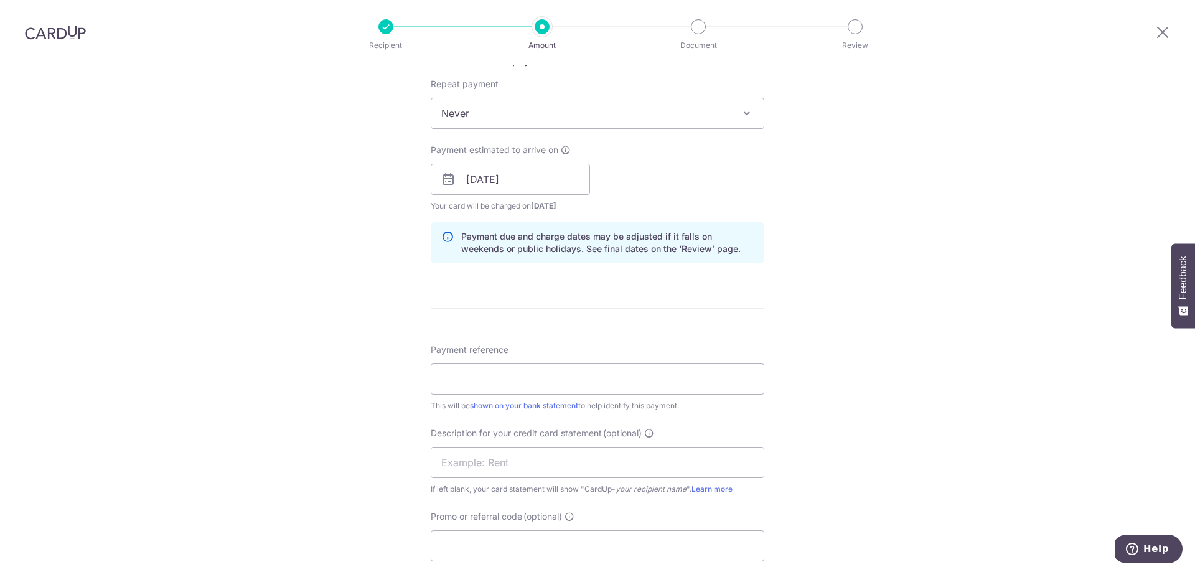
scroll to position [498, 0]
click at [511, 361] on input "Payment reference" at bounding box center [598, 375] width 334 height 31
type input "m"
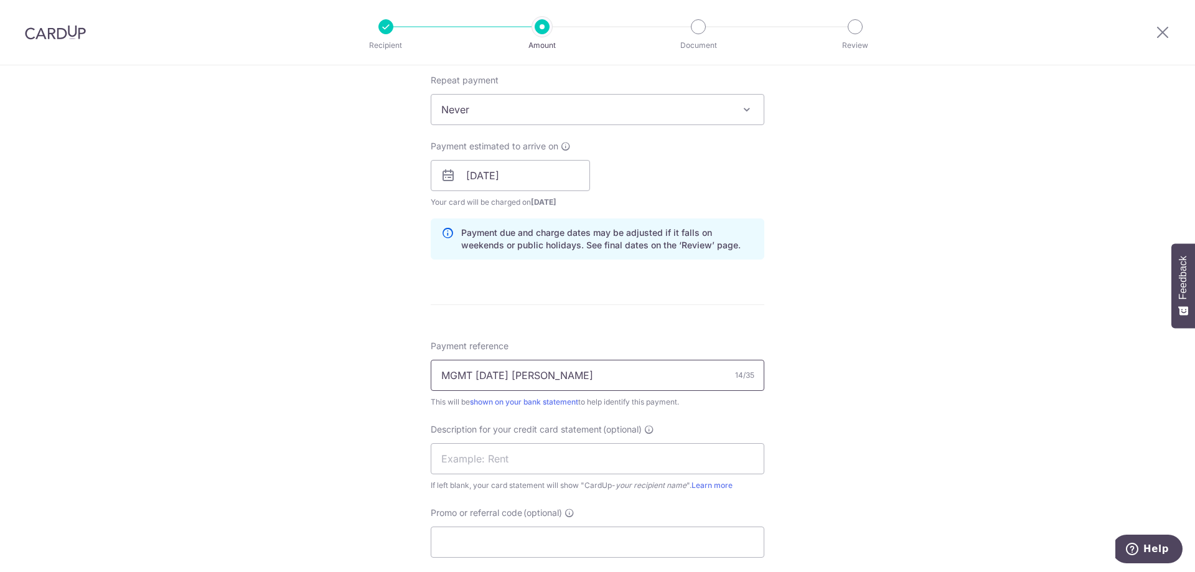
drag, startPoint x: 552, startPoint y: 373, endPoint x: 283, endPoint y: 357, distance: 268.8
click at [283, 357] on div "Tell us more about your payment Enter payment amount SGD 53,224.85 53224.85 Sel…" at bounding box center [597, 191] width 1195 height 1248
type input "MGMT AUG25 SAL"
click at [510, 457] on input "text" at bounding box center [598, 458] width 334 height 31
paste input "MGMT AUG25 SAL"
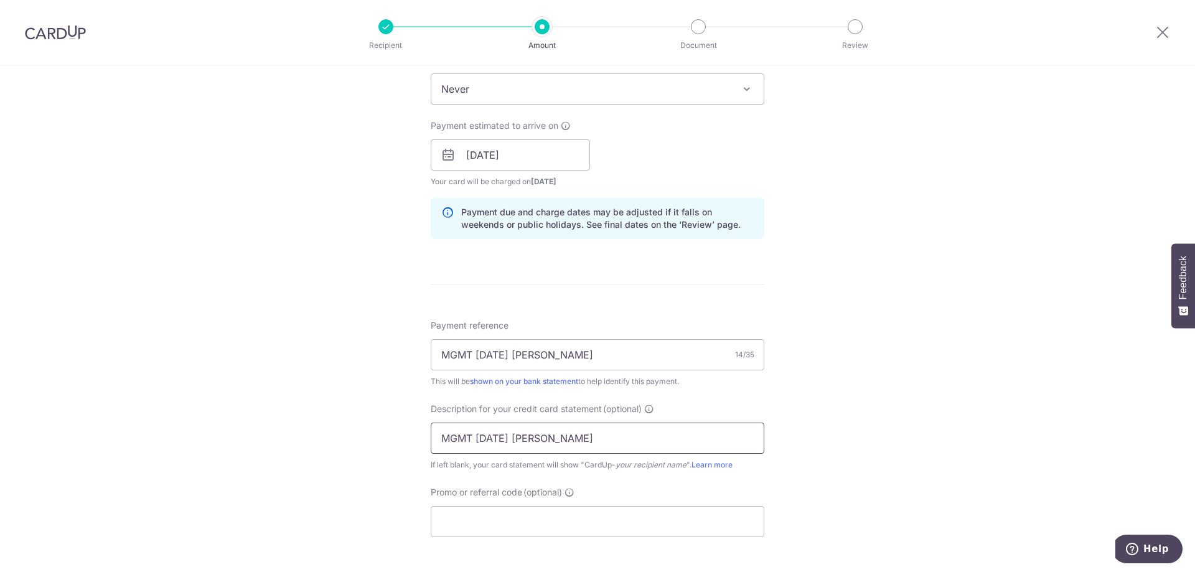
scroll to position [581, 0]
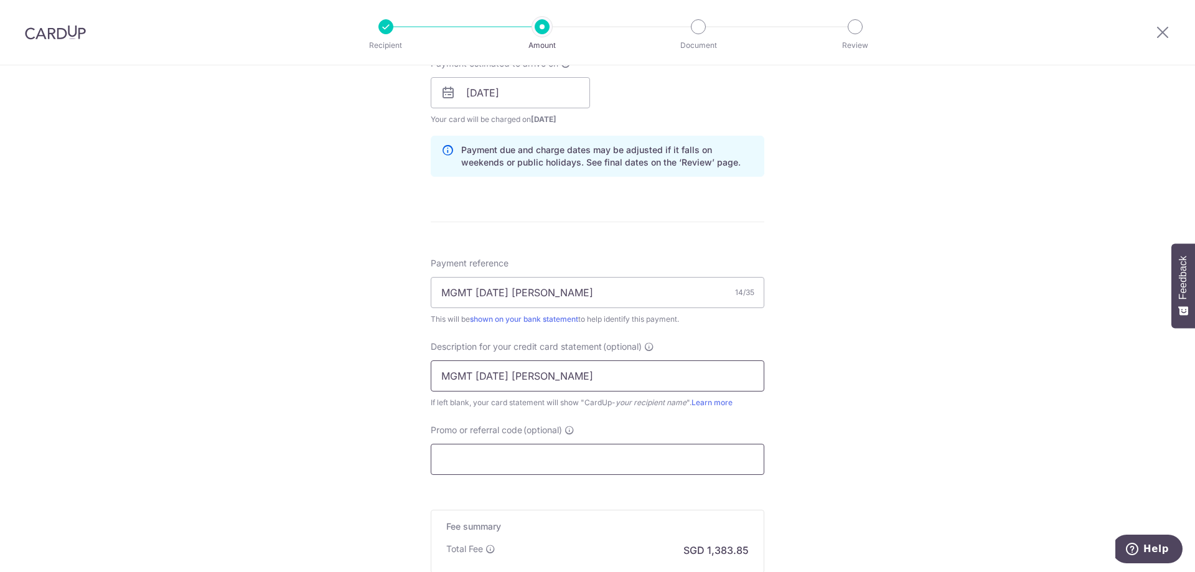
type input "MGMT AUG25 SAL"
click at [519, 465] on input "Promo or referral code (optional)" at bounding box center [598, 459] width 334 height 31
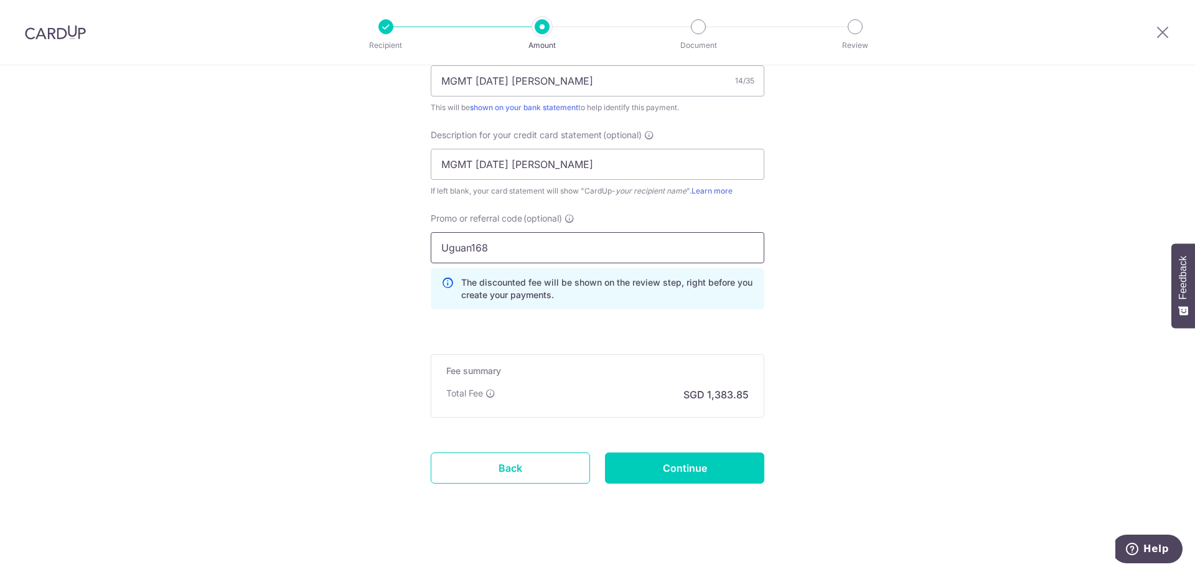
scroll to position [797, 0]
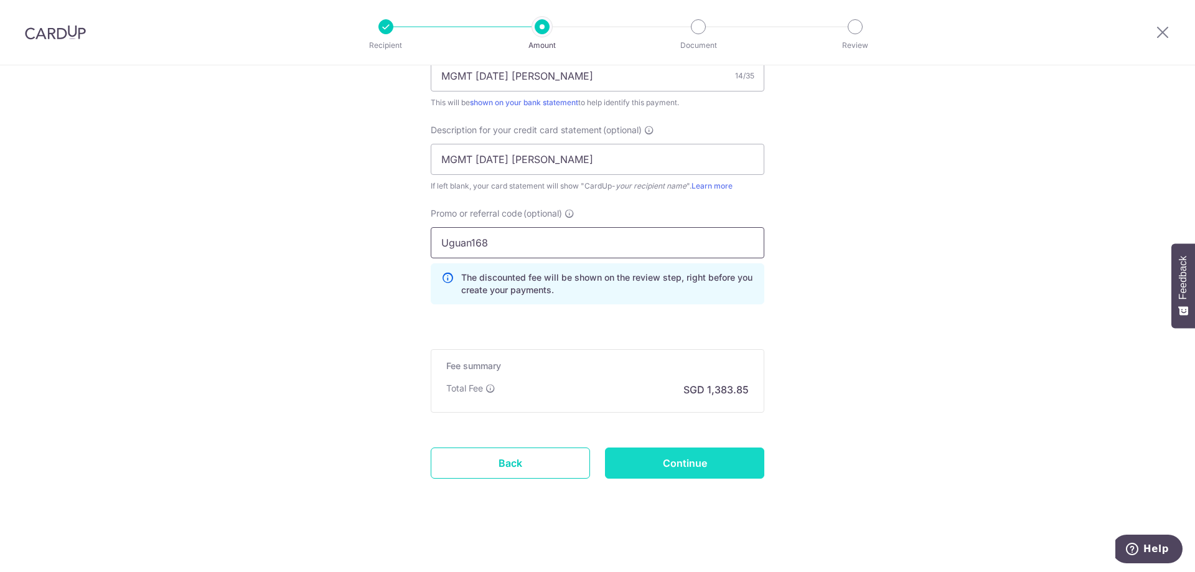
type input "Uguan168"
click at [719, 461] on input "Continue" at bounding box center [684, 463] width 159 height 31
type input "Create Schedule"
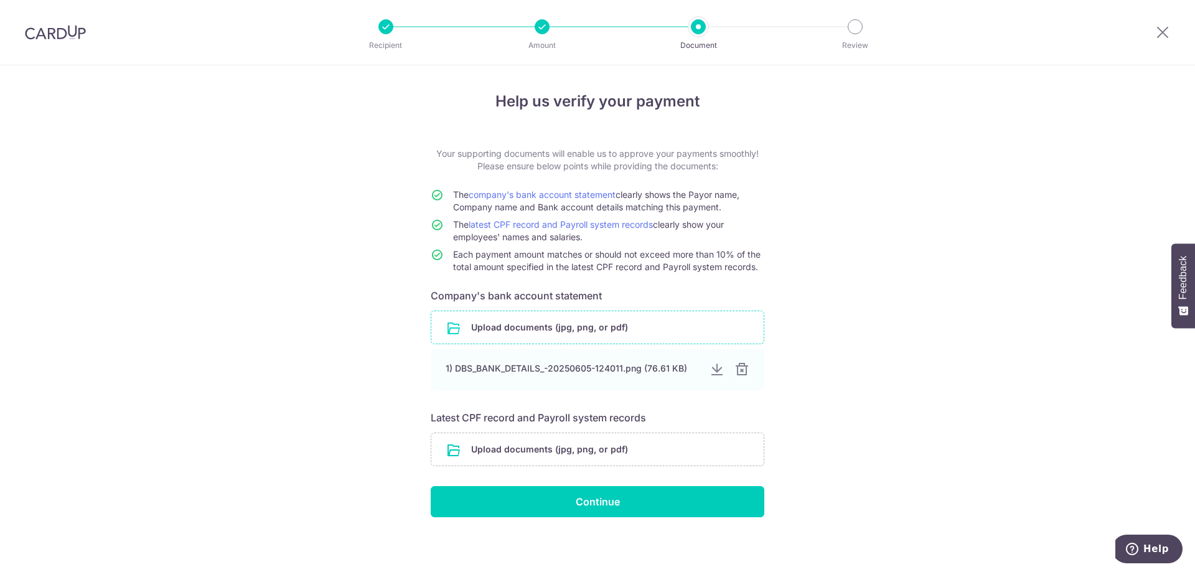
click at [626, 331] on input "file" at bounding box center [597, 327] width 332 height 32
click at [635, 456] on input "file" at bounding box center [597, 449] width 332 height 32
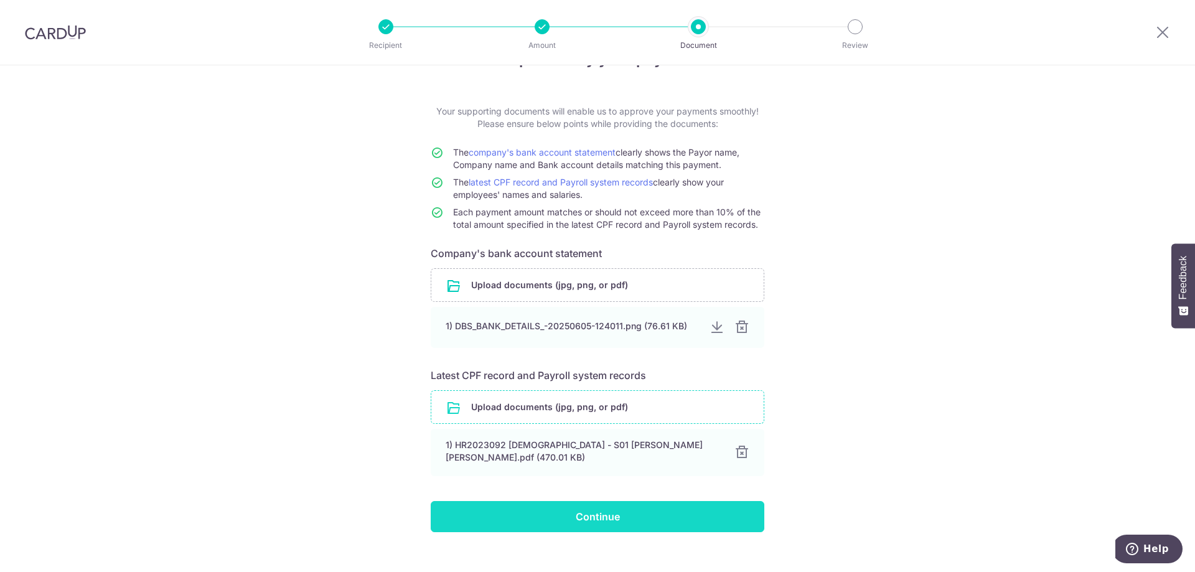
scroll to position [61, 0]
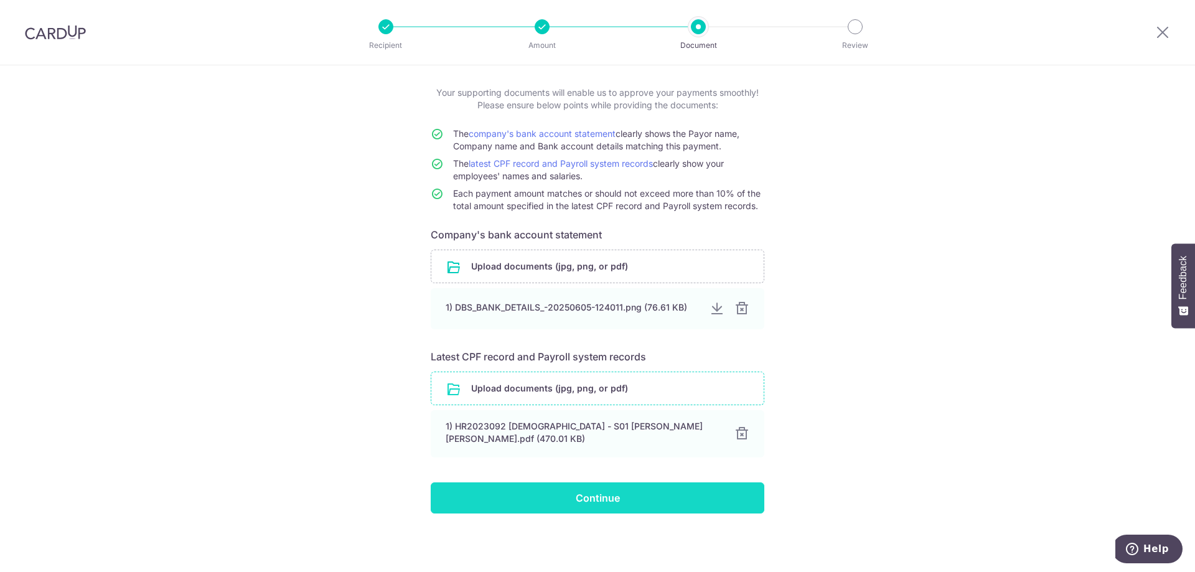
drag, startPoint x: 640, startPoint y: 495, endPoint x: 697, endPoint y: 484, distance: 57.6
click at [639, 495] on input "Continue" at bounding box center [598, 497] width 334 height 31
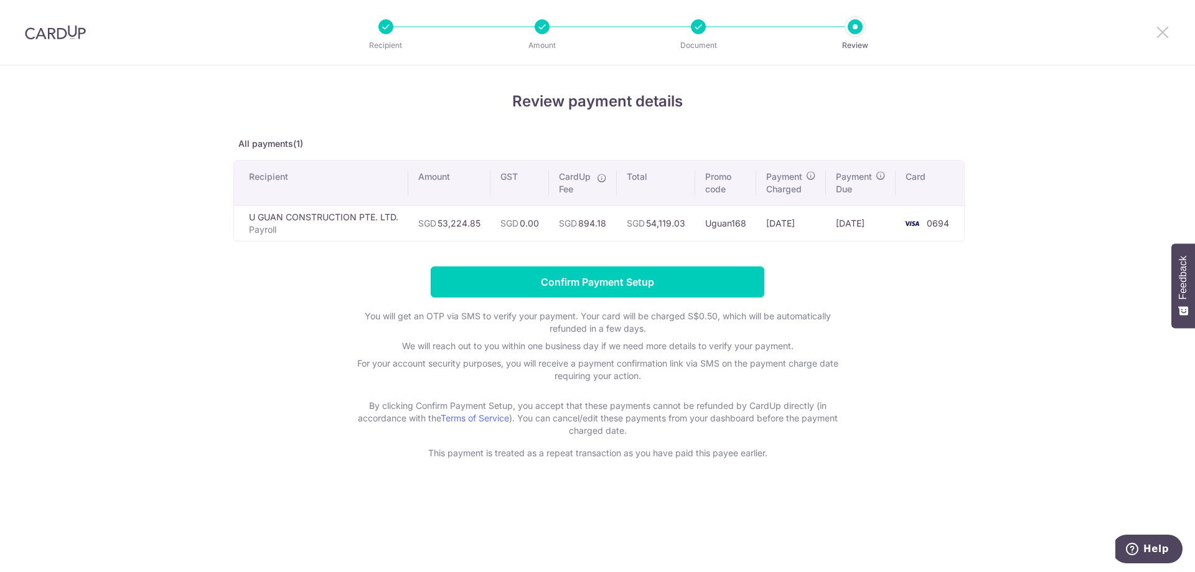
click at [1167, 35] on icon at bounding box center [1162, 32] width 15 height 16
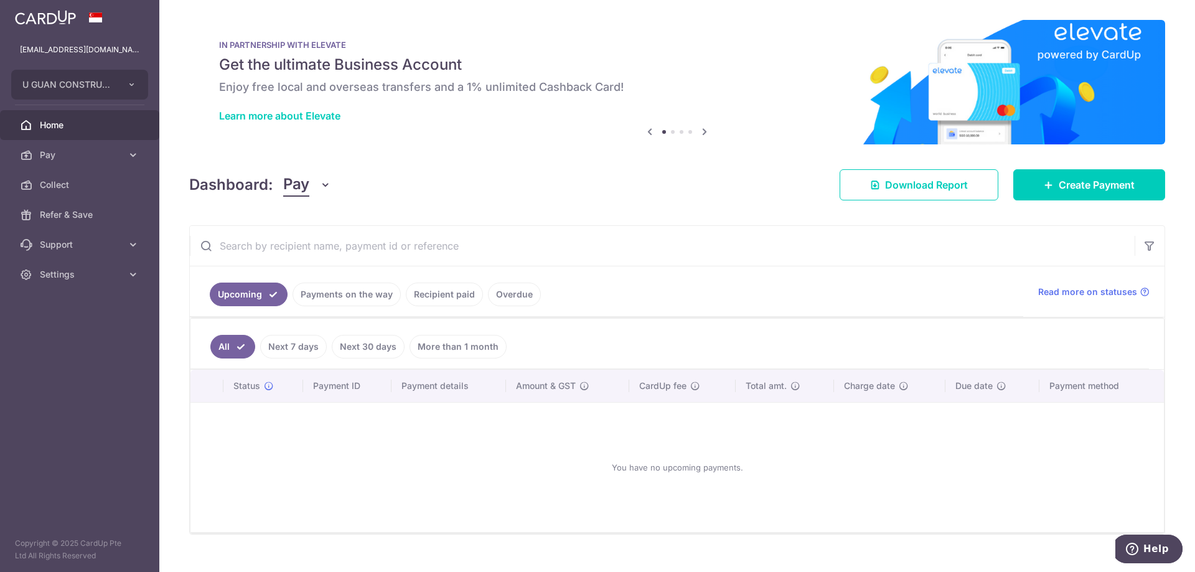
click at [372, 301] on link "Payments on the way" at bounding box center [347, 295] width 108 height 24
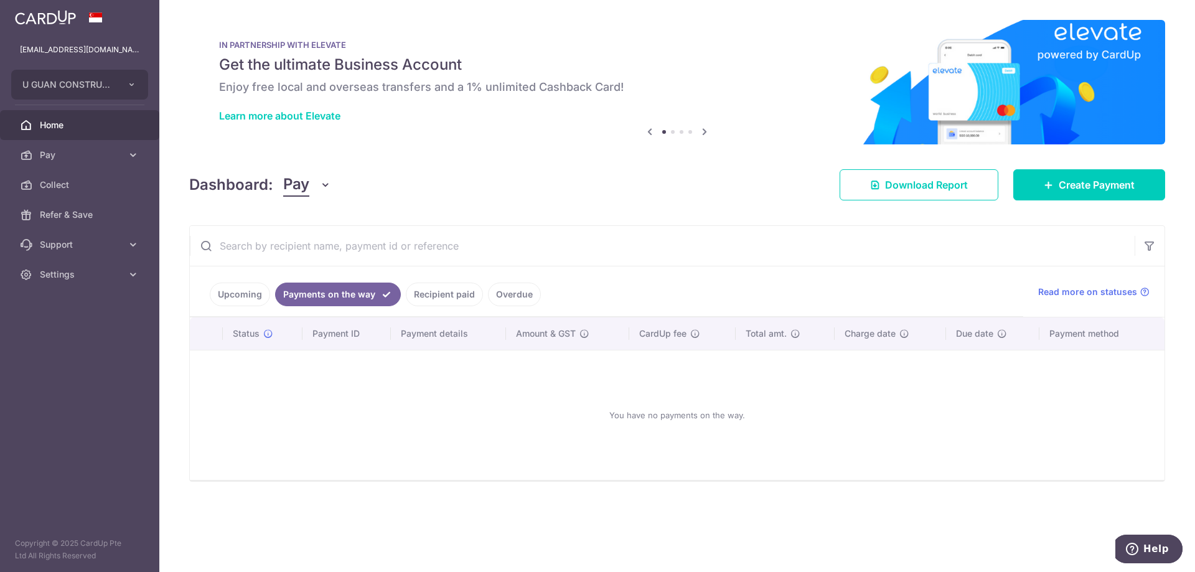
click at [245, 297] on link "Upcoming" at bounding box center [240, 295] width 60 height 24
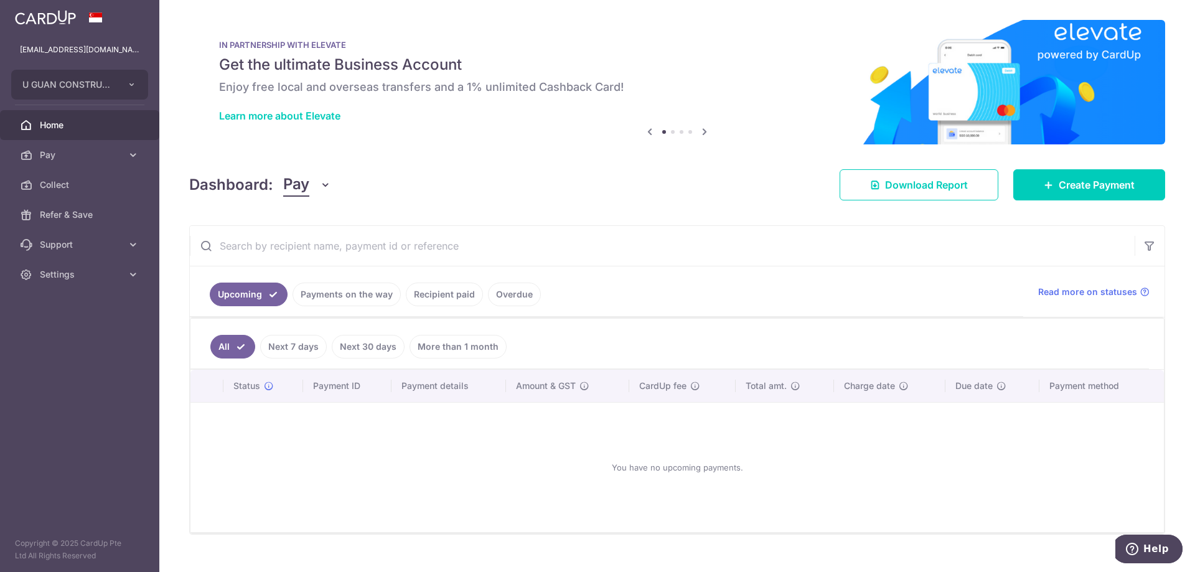
click at [347, 294] on link "Payments on the way" at bounding box center [347, 295] width 108 height 24
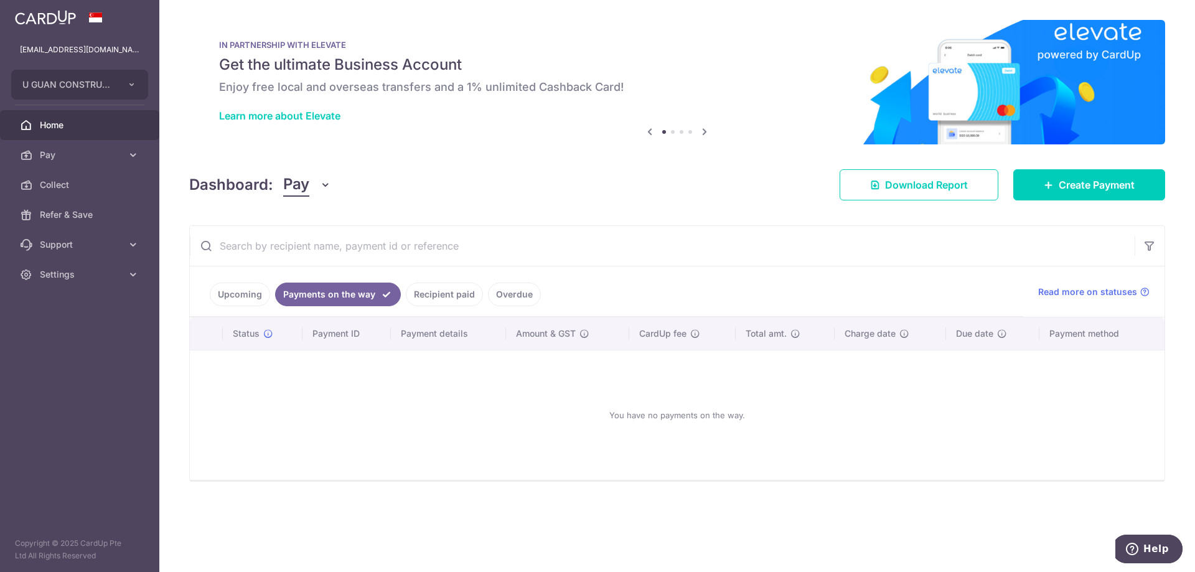
click at [431, 299] on link "Recipient paid" at bounding box center [444, 295] width 77 height 24
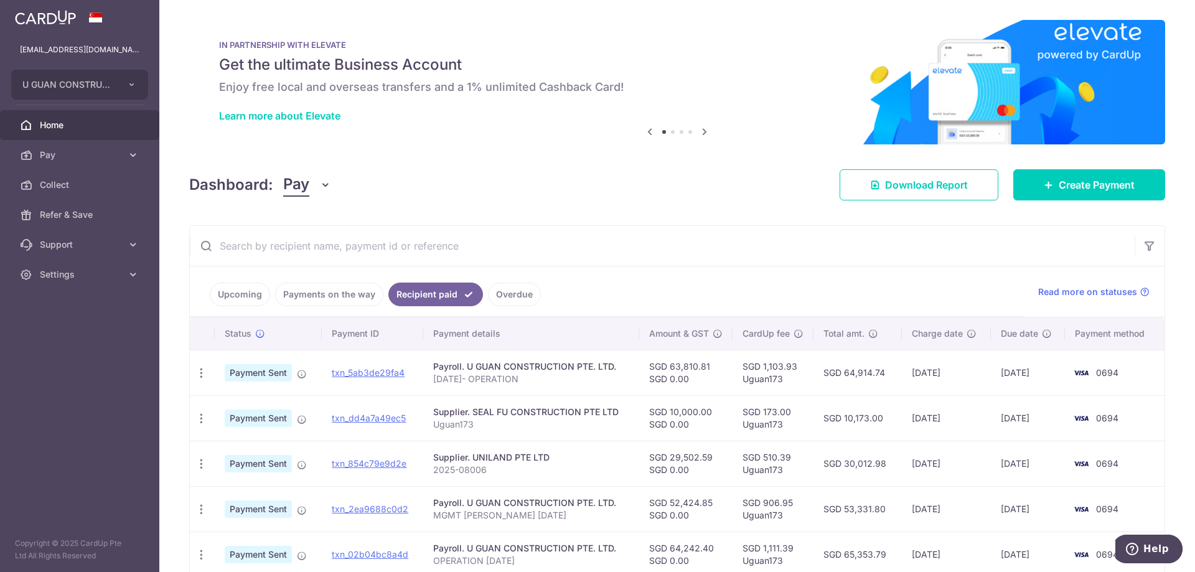
click at [509, 294] on link "Overdue" at bounding box center [514, 295] width 53 height 24
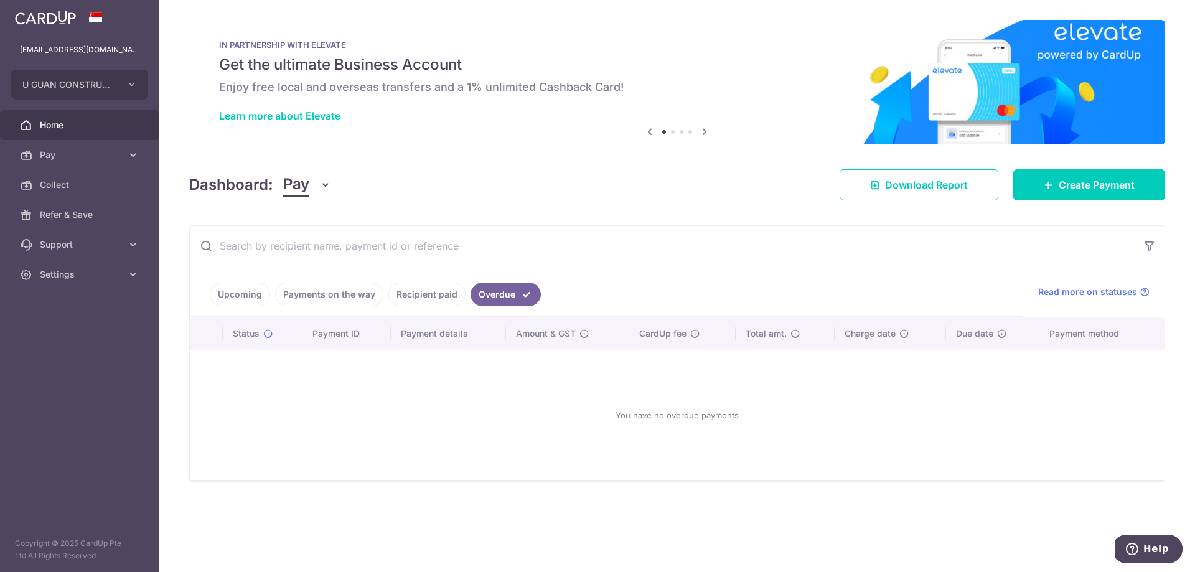
click at [423, 306] on ul "Upcoming Payments on the way Recipient paid Overdue" at bounding box center [606, 291] width 833 height 50
click at [423, 298] on link "Recipient paid" at bounding box center [426, 295] width 77 height 24
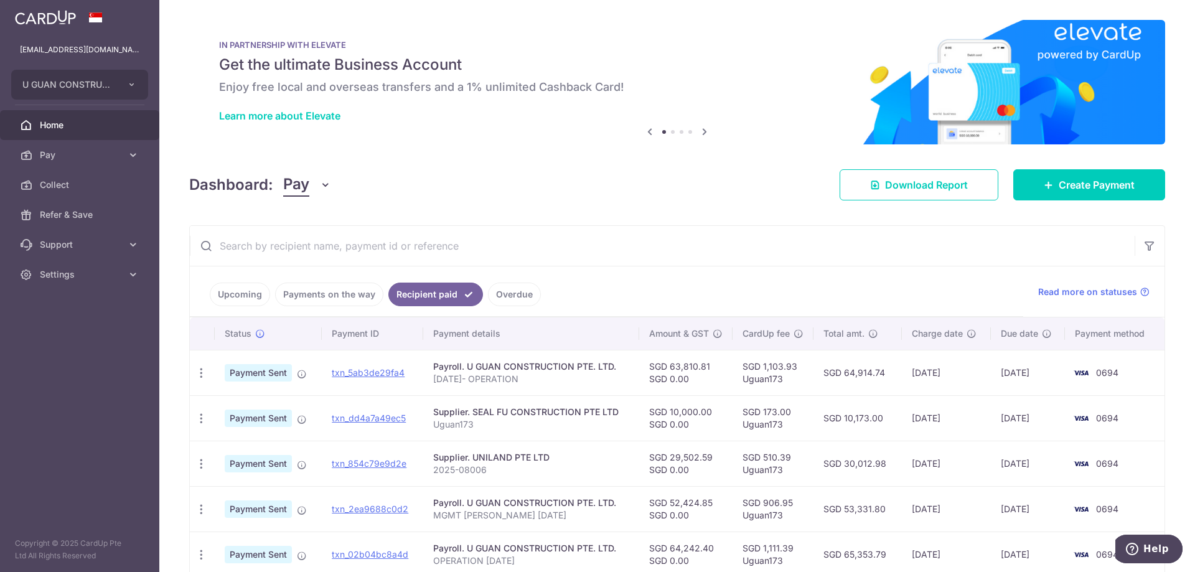
click at [349, 292] on link "Payments on the way" at bounding box center [329, 295] width 108 height 24
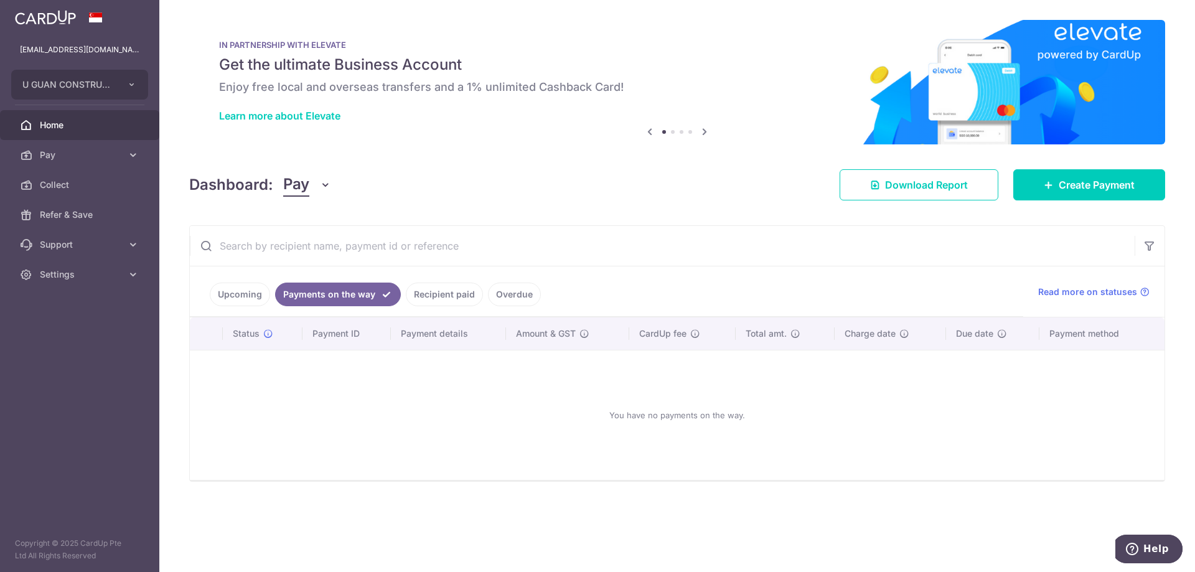
click at [257, 304] on link "Upcoming" at bounding box center [240, 295] width 60 height 24
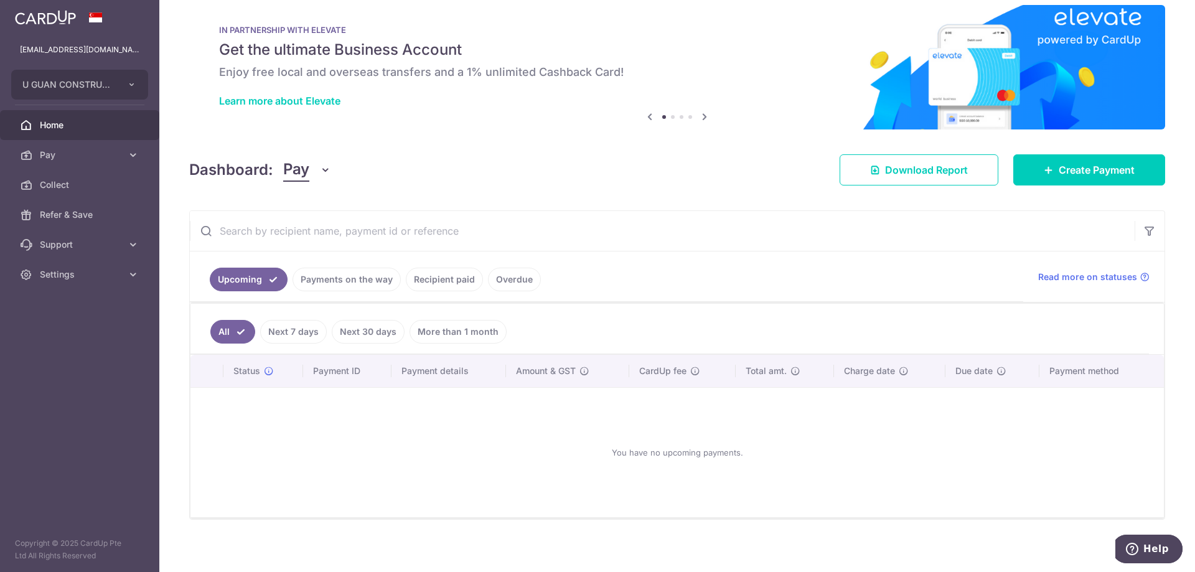
scroll to position [21, 0]
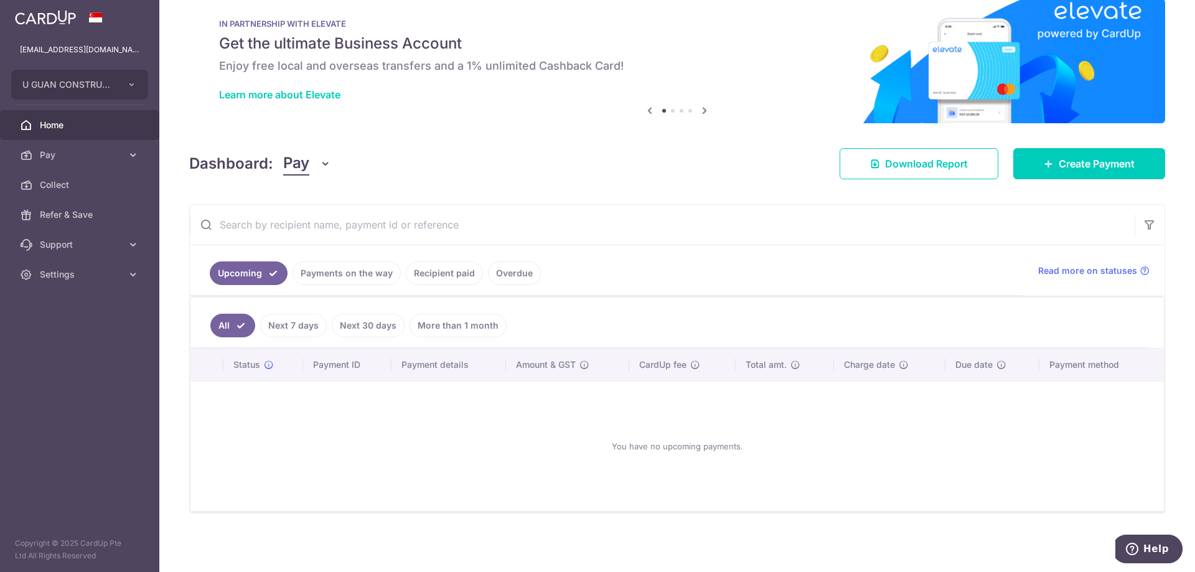
click at [831, 467] on div "You have no upcoming payments." at bounding box center [677, 447] width 944 height 110
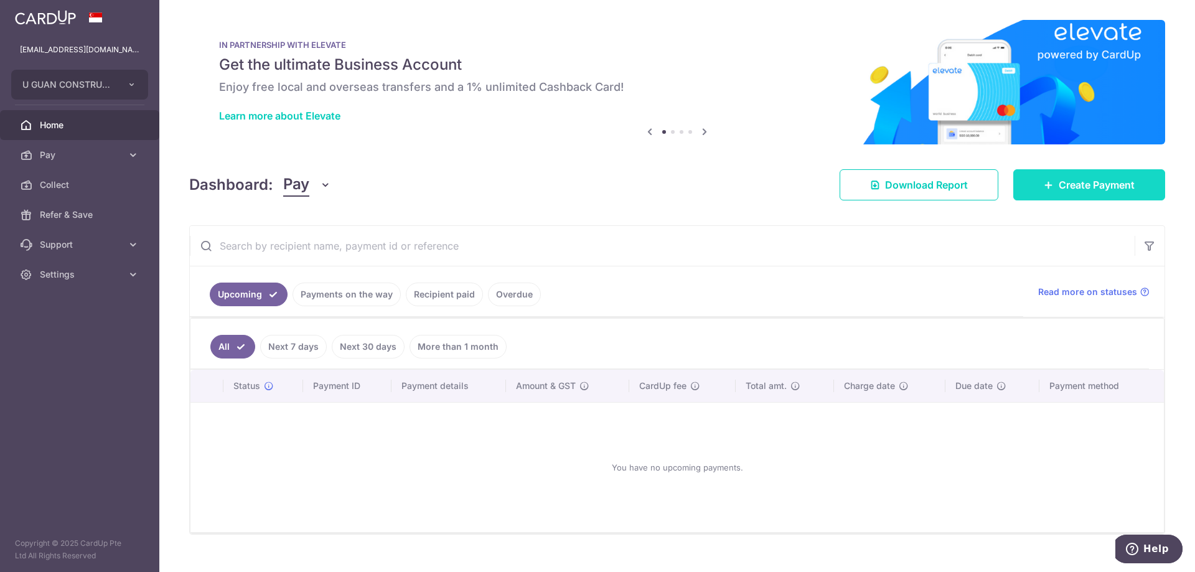
click at [1079, 189] on span "Create Payment" at bounding box center [1097, 184] width 76 height 15
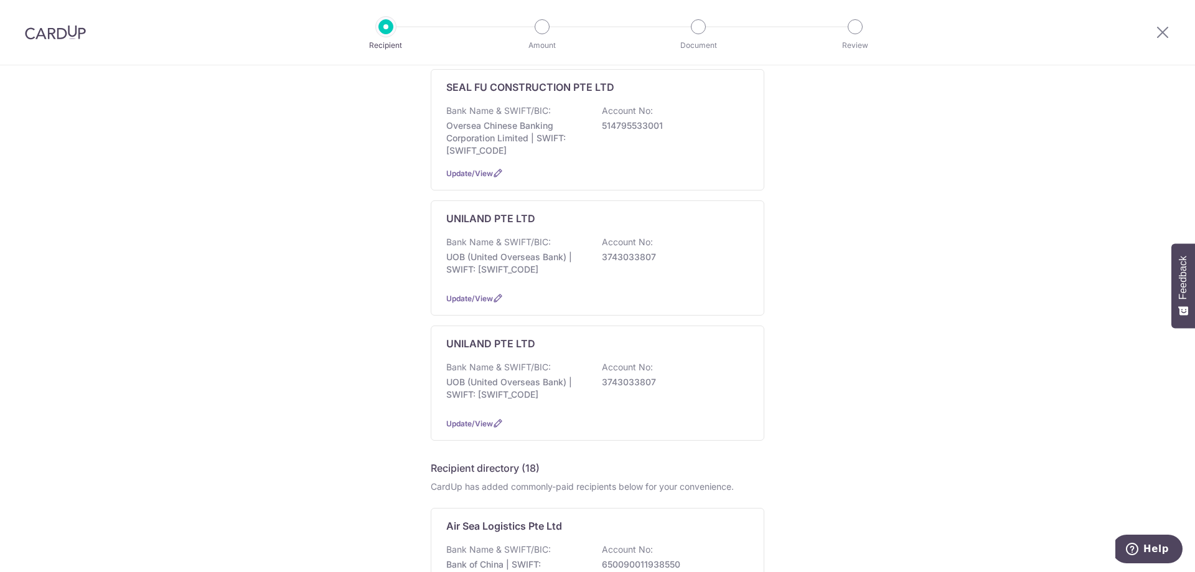
scroll to position [830, 0]
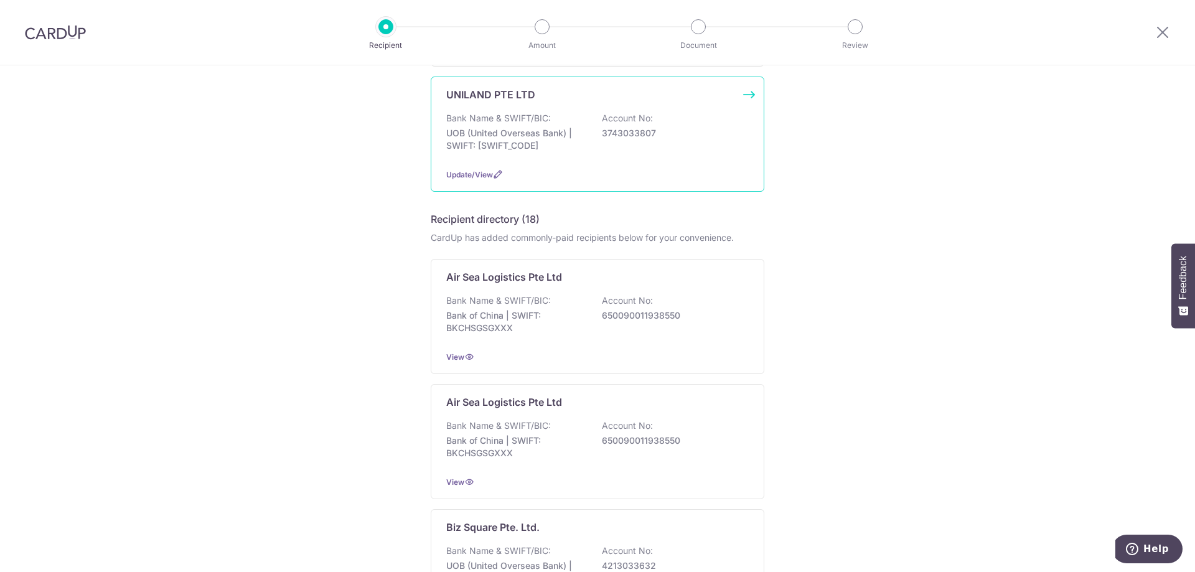
click at [560, 135] on p "UOB (United Overseas Bank) | SWIFT: [SWIFT_CODE]" at bounding box center [515, 139] width 139 height 25
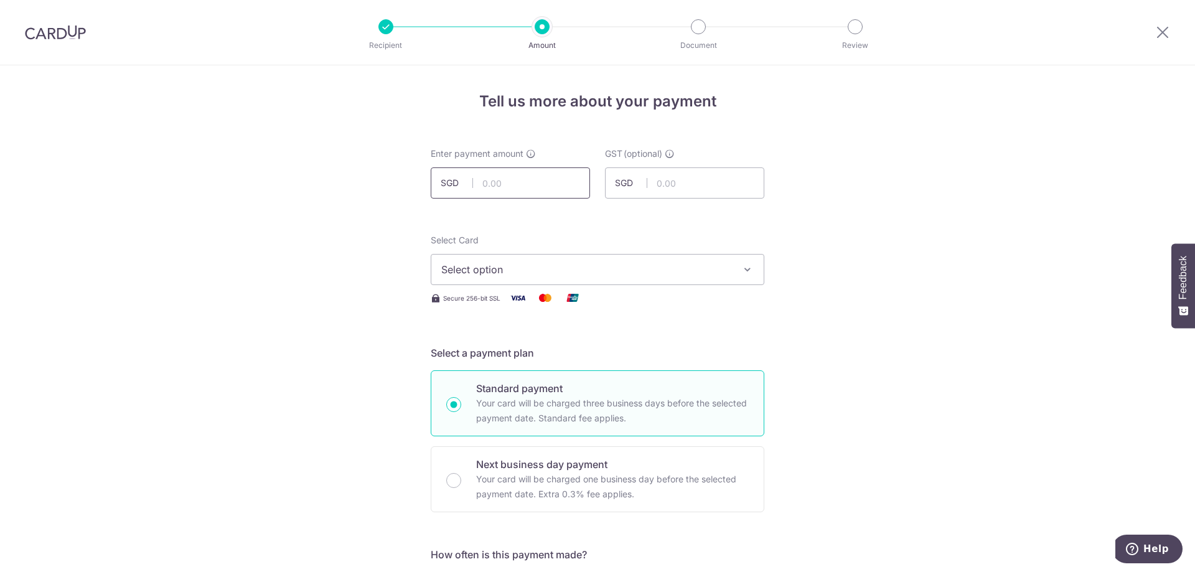
click at [474, 184] on input "text" at bounding box center [510, 182] width 159 height 31
type input "29,601.40"
drag, startPoint x: 570, startPoint y: 245, endPoint x: 566, endPoint y: 254, distance: 9.5
click at [570, 247] on div "Select Card Select option Add credit card Your Cards **** 0694" at bounding box center [598, 259] width 334 height 51
click at [562, 261] on button "Select option" at bounding box center [598, 269] width 334 height 31
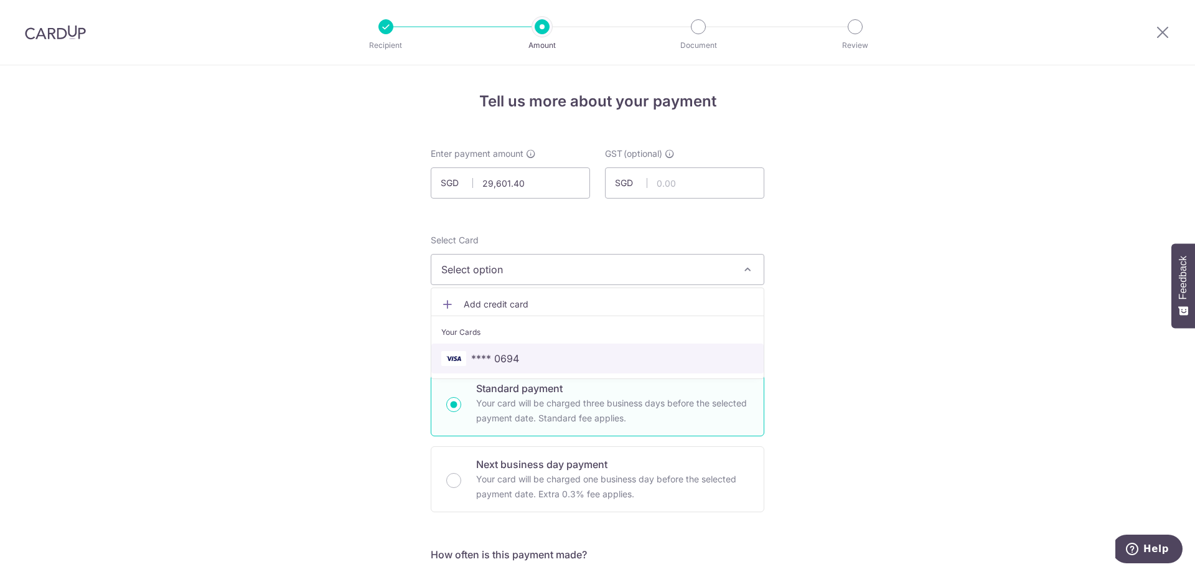
click at [515, 355] on span "**** 0694" at bounding box center [495, 358] width 48 height 15
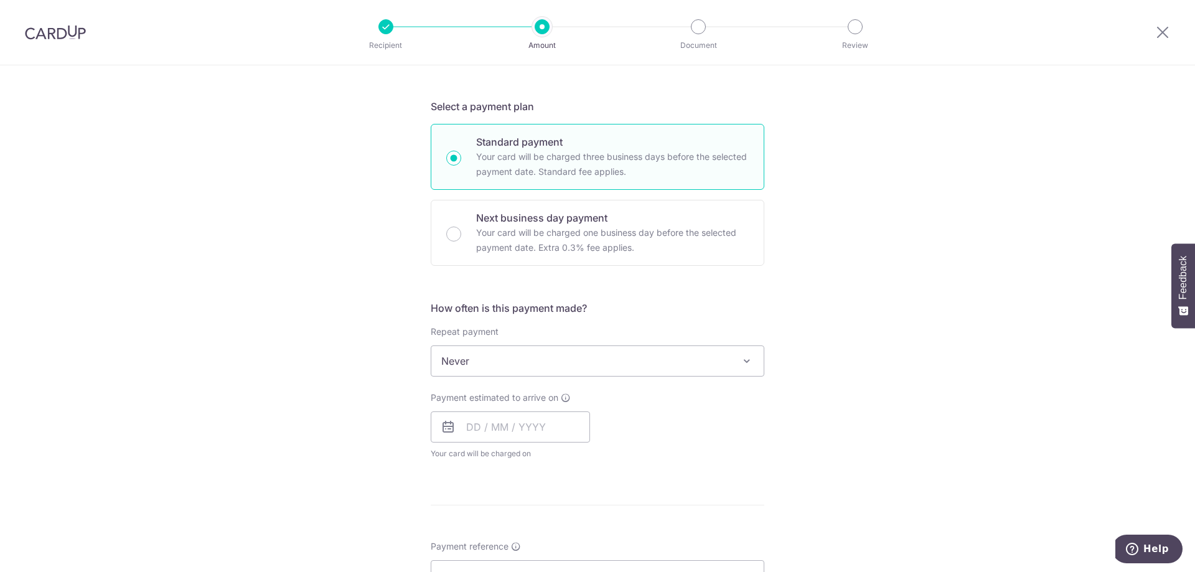
scroll to position [249, 0]
click at [503, 431] on input "text" at bounding box center [510, 424] width 159 height 31
click at [483, 543] on link "8" at bounding box center [481, 538] width 20 height 20
type input "[DATE]"
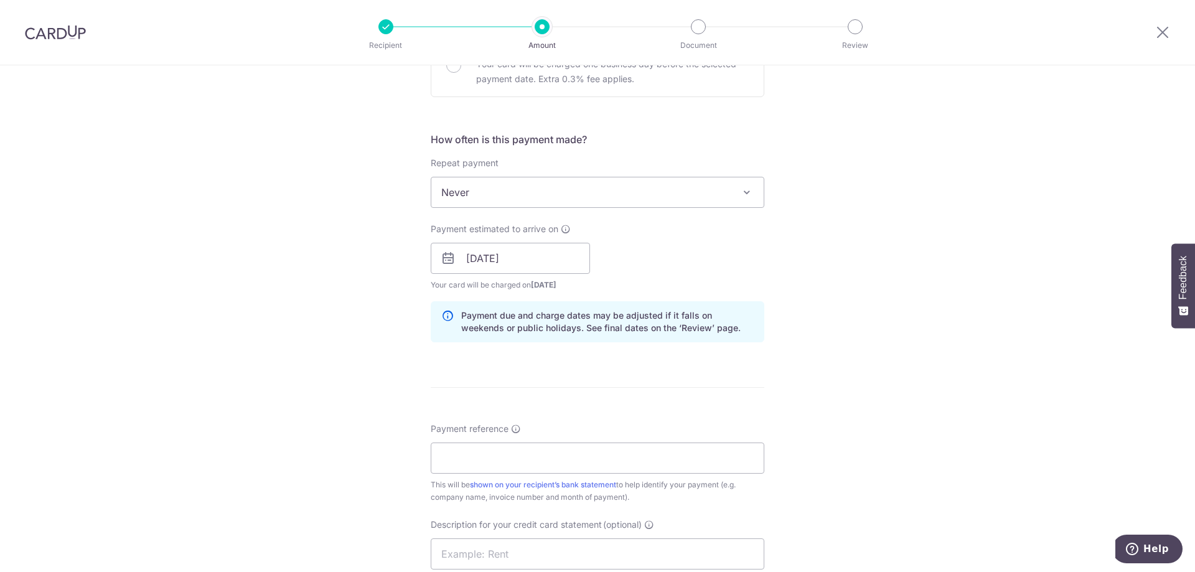
scroll to position [498, 0]
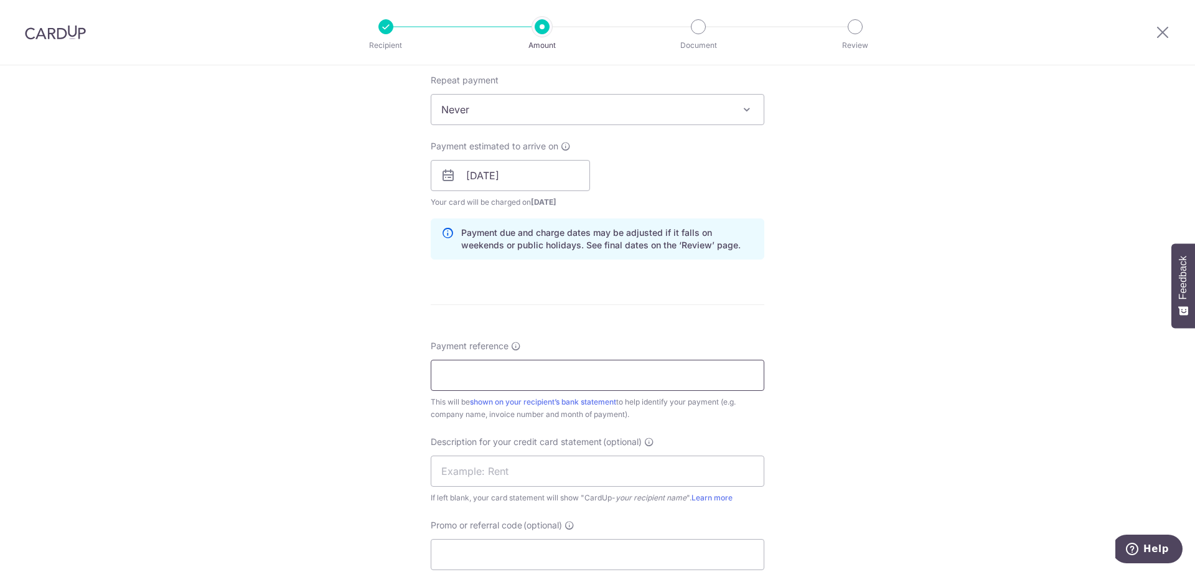
click at [475, 383] on input "Payment reference" at bounding box center [598, 375] width 334 height 31
drag, startPoint x: 594, startPoint y: 383, endPoint x: 349, endPoint y: 381, distance: 244.6
click at [349, 381] on div "Tell us more about your payment Enter payment amount SGD 29,601.40 29601.40 GST…" at bounding box center [597, 197] width 1195 height 1261
type input "UNILAND 25-09006,09020"
click at [481, 469] on input "text" at bounding box center [598, 471] width 334 height 31
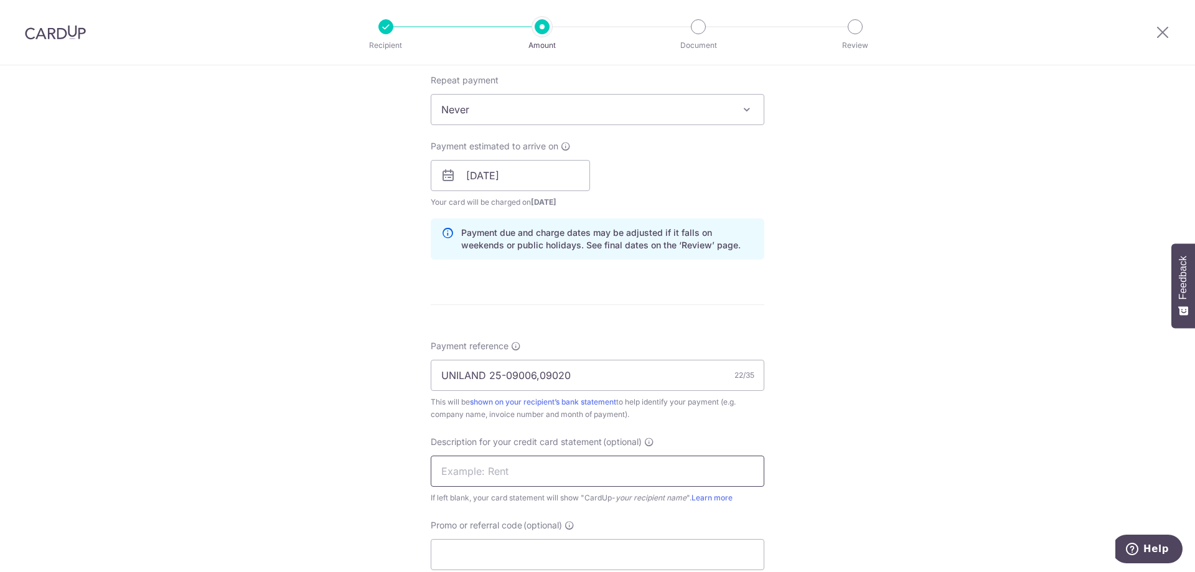
paste input "UNILAND 25-0900"
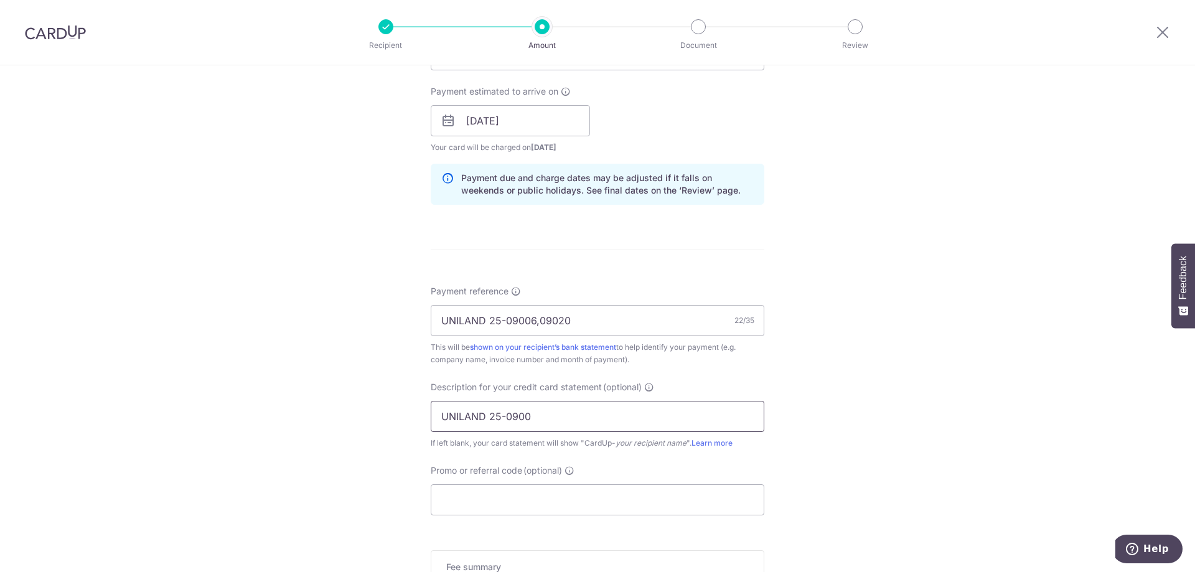
scroll to position [581, 0]
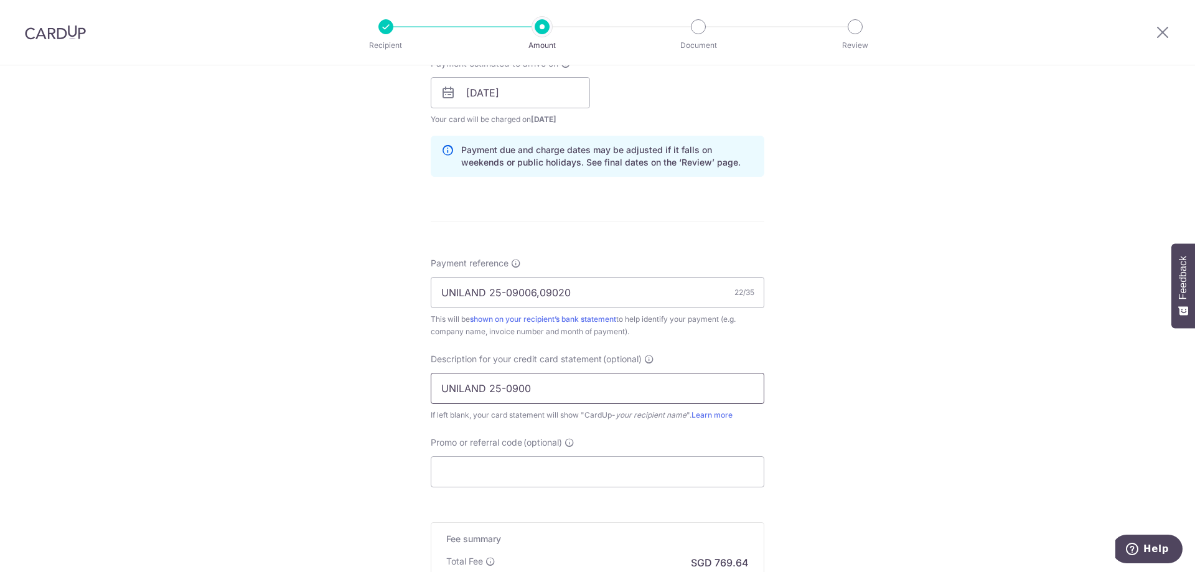
drag, startPoint x: 583, startPoint y: 389, endPoint x: 255, endPoint y: 387, distance: 327.4
click at [255, 387] on div "Tell us more about your payment Enter payment amount SGD 29,601.40 29601.40 GST…" at bounding box center [597, 115] width 1195 height 1261
type input "UNILAND SEP25"
click at [505, 472] on input "Promo or referral code (optional)" at bounding box center [598, 471] width 334 height 31
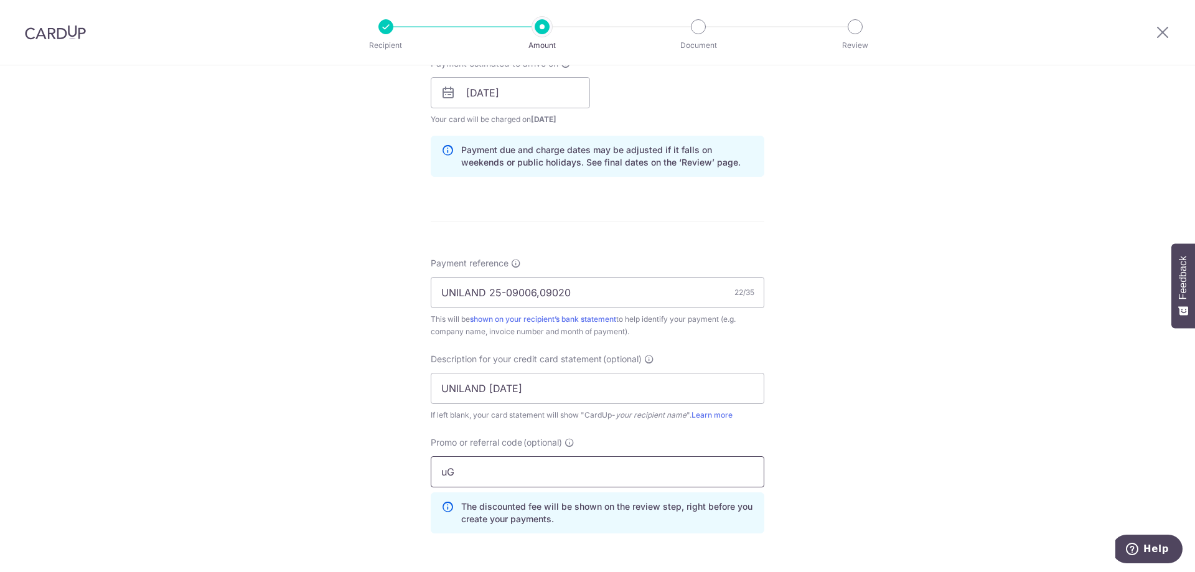
type input "u"
type input "G"
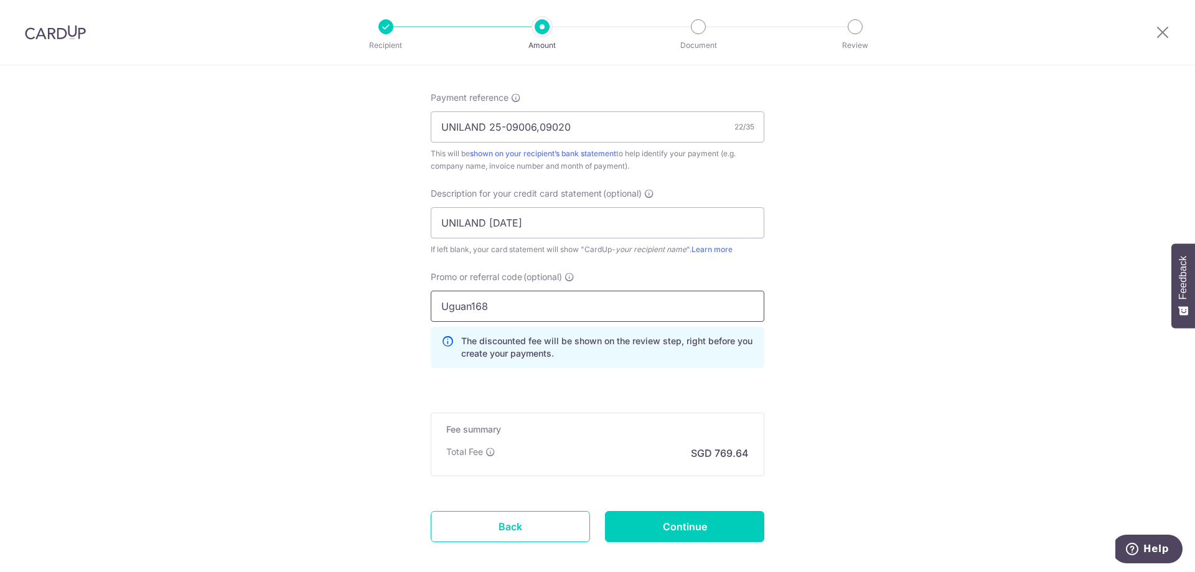
scroll to position [747, 0]
type input "Uguan168"
click at [688, 526] on input "Continue" at bounding box center [684, 525] width 159 height 31
type input "Create Schedule"
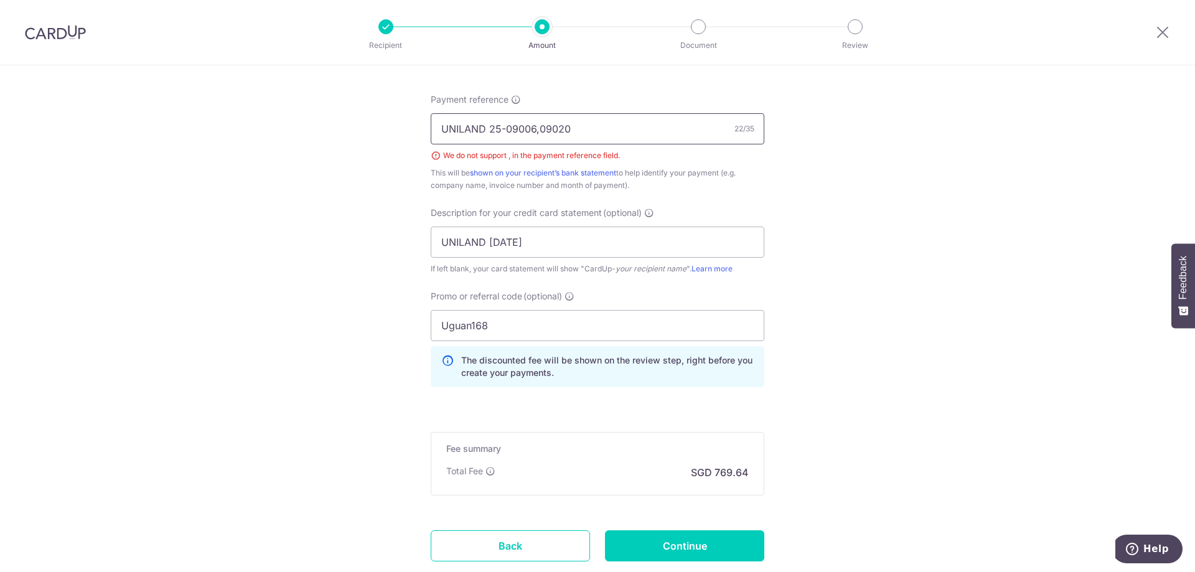
click at [501, 130] on input "UNILAND 25-09006,09020" at bounding box center [598, 128] width 334 height 31
click at [537, 132] on input "UNILAND 25-09006,09020" at bounding box center [598, 128] width 334 height 31
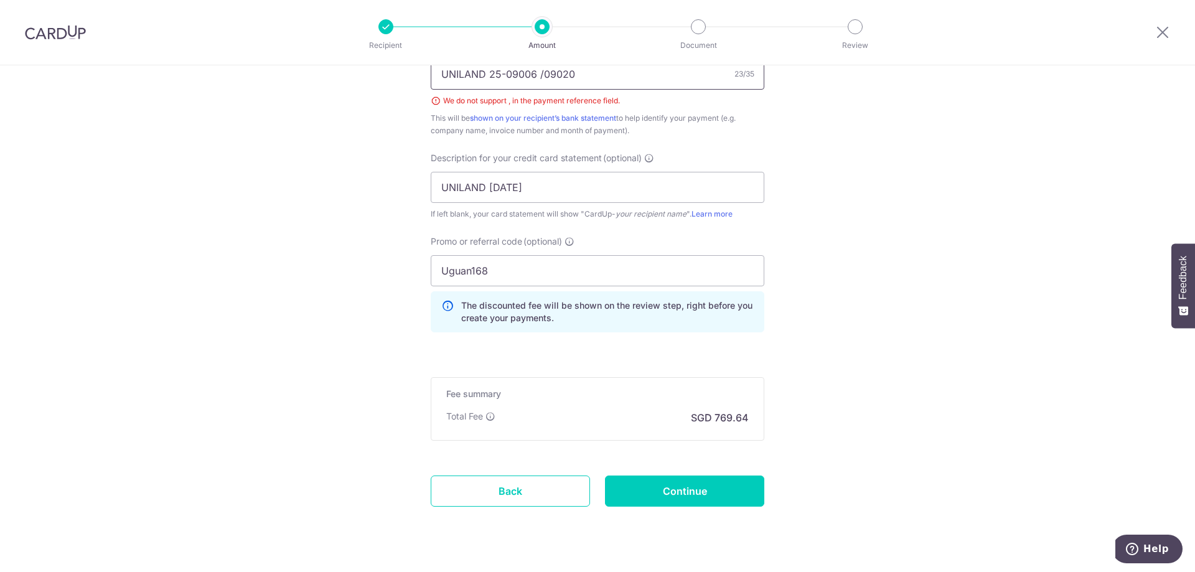
scroll to position [827, 0]
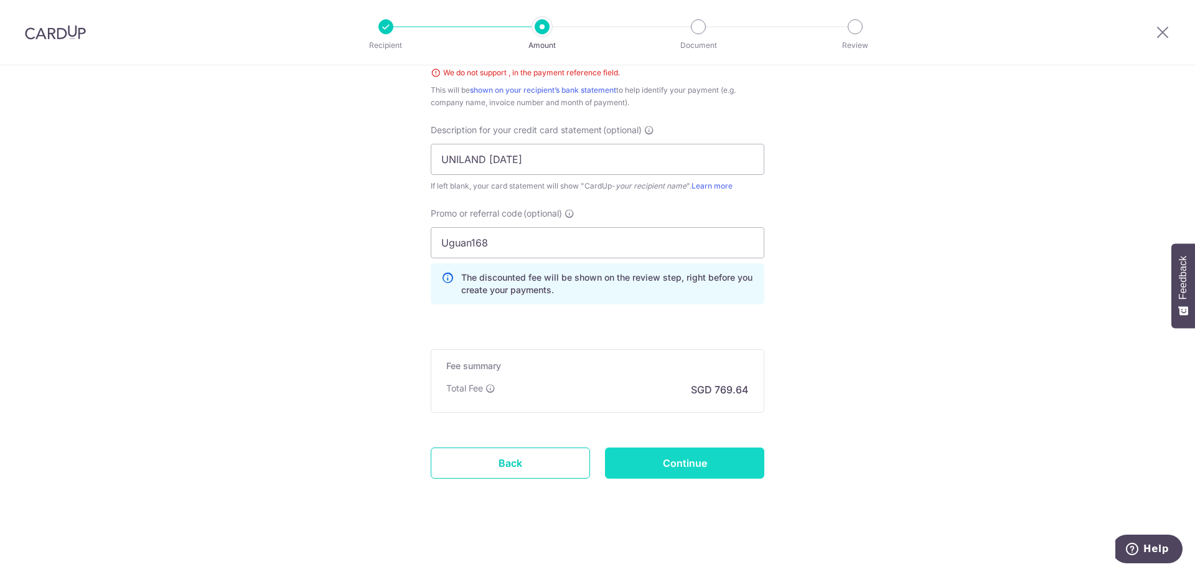
type input "UNILAND 25-09006 /09020"
click at [670, 463] on input "Continue" at bounding box center [684, 463] width 159 height 31
type input "Create Schedule"
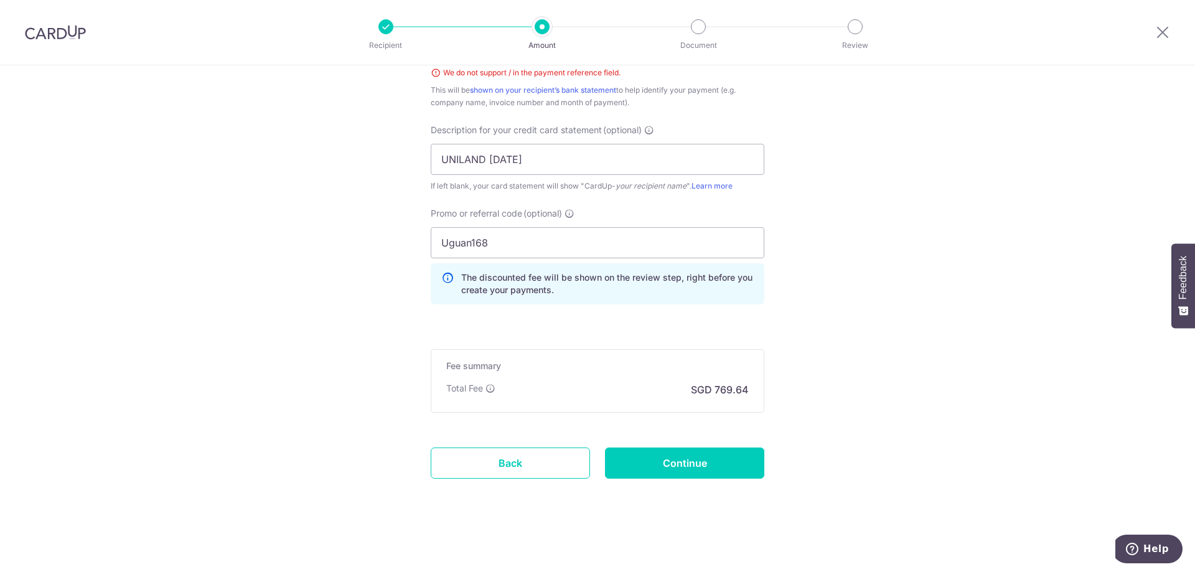
scroll to position [578, 0]
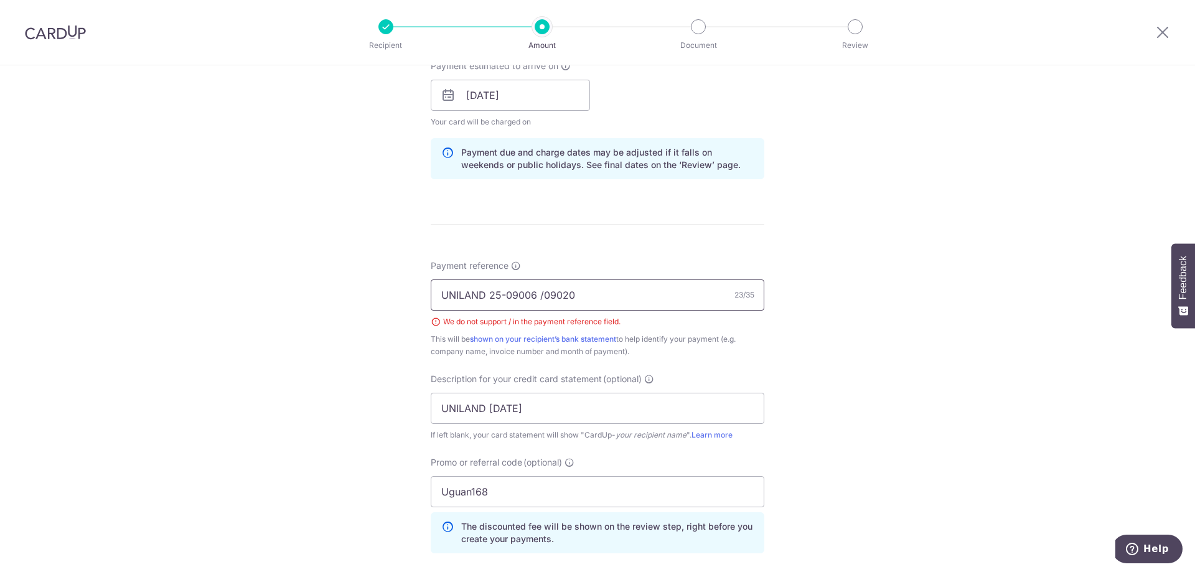
click at [543, 298] on input "UNILAND 25-09006 /09020" at bounding box center [598, 294] width 334 height 31
click at [542, 299] on input "UNILAND 25-09006 /09020" at bounding box center [598, 294] width 334 height 31
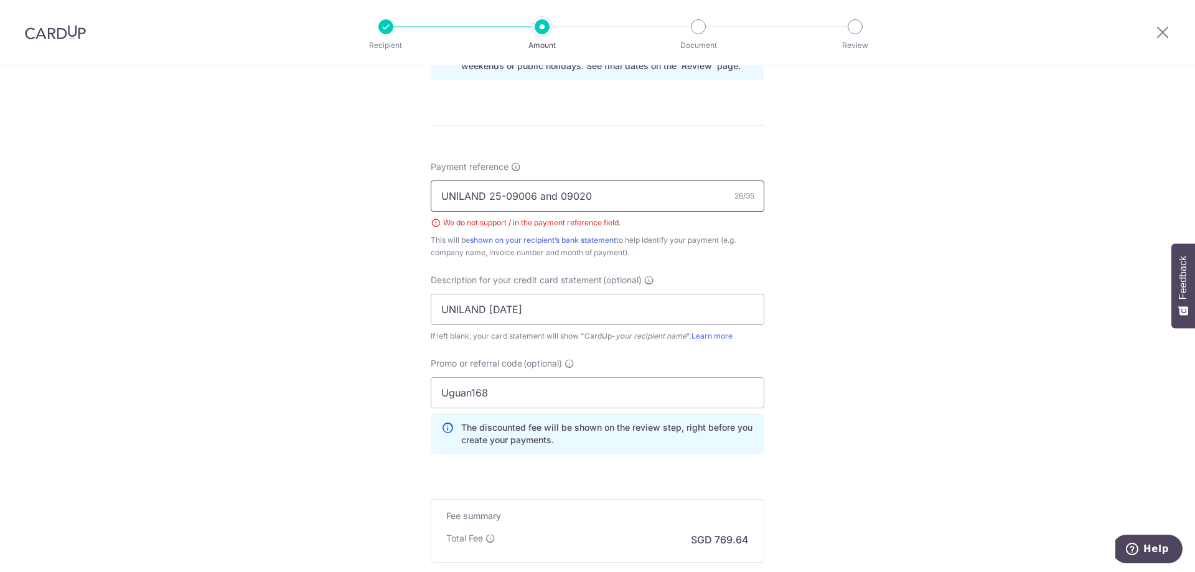
scroll to position [744, 0]
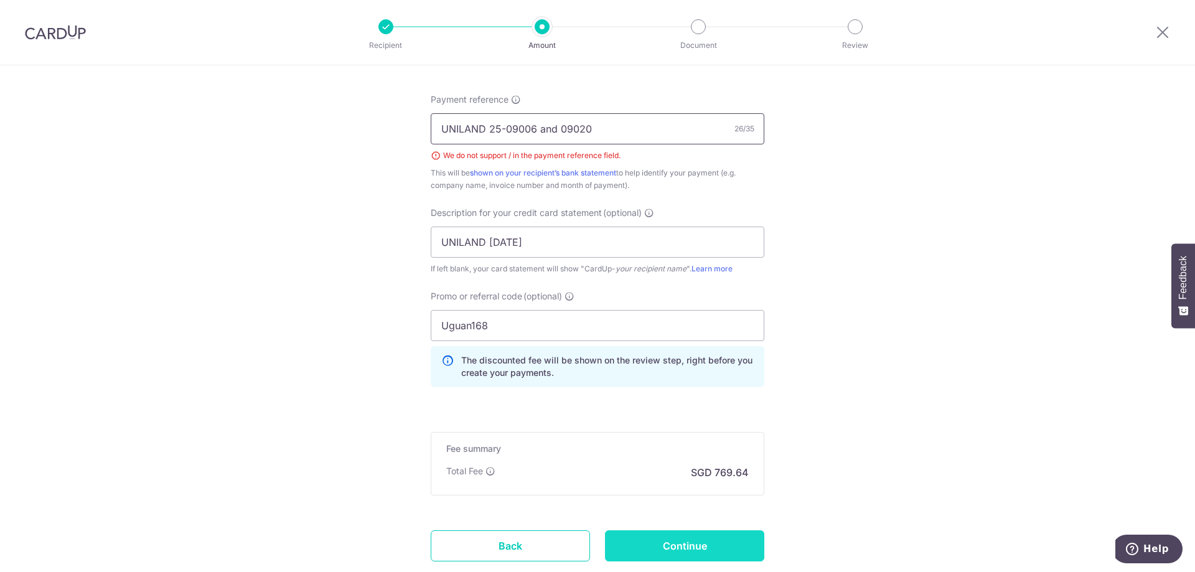
type input "UNILAND 25-09006 and 09020"
click at [715, 540] on input "Continue" at bounding box center [684, 545] width 159 height 31
type input "Create Schedule"
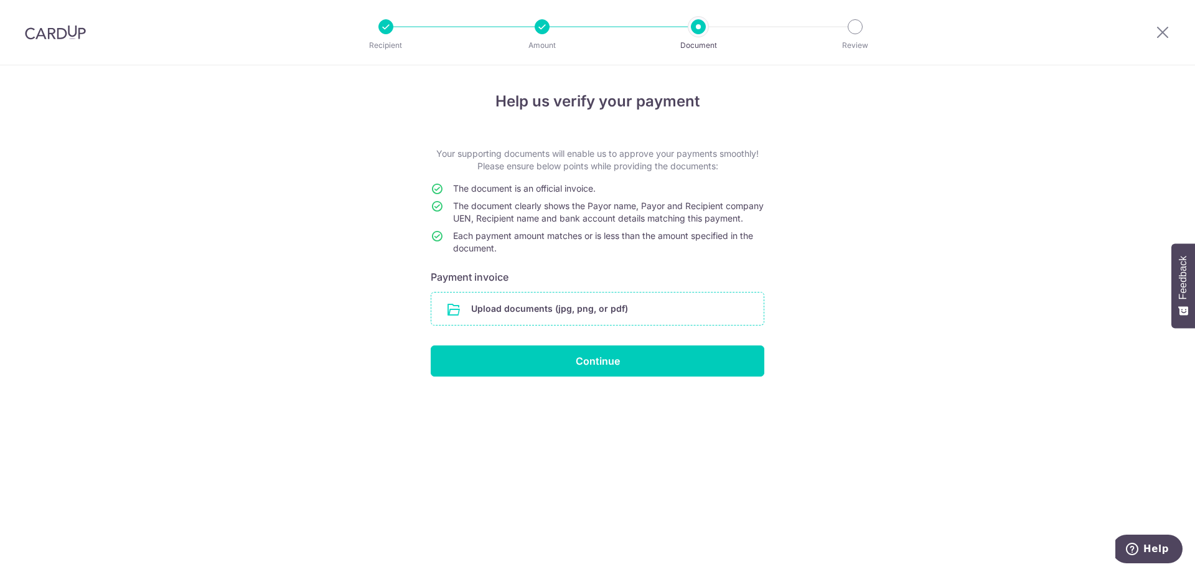
click at [506, 314] on input "file" at bounding box center [597, 309] width 332 height 32
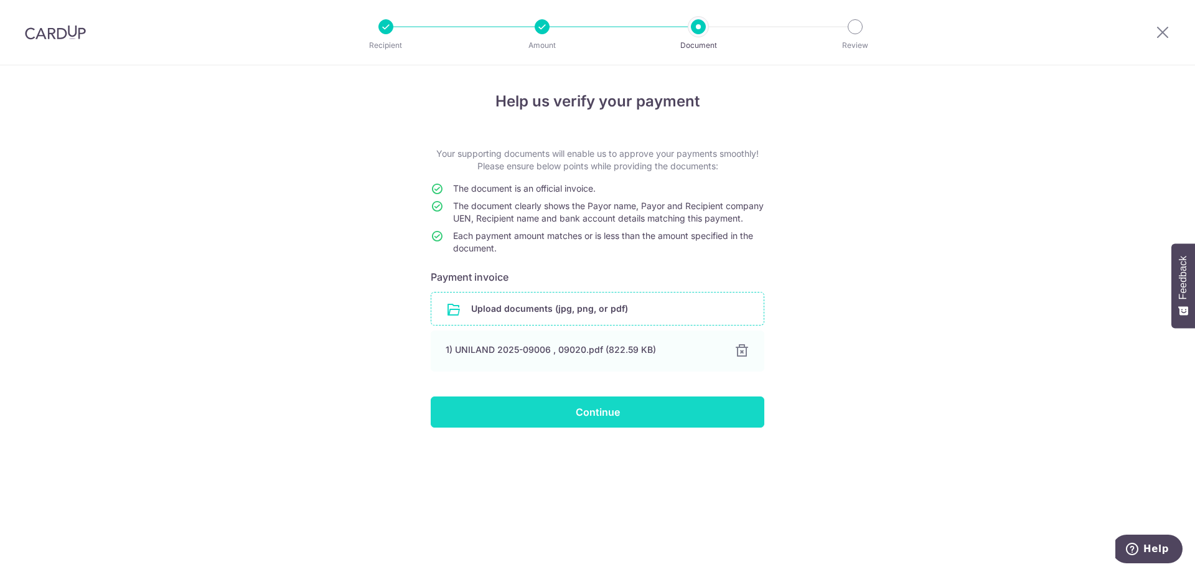
click at [634, 421] on input "Continue" at bounding box center [598, 412] width 334 height 31
